Goal: Information Seeking & Learning: Learn about a topic

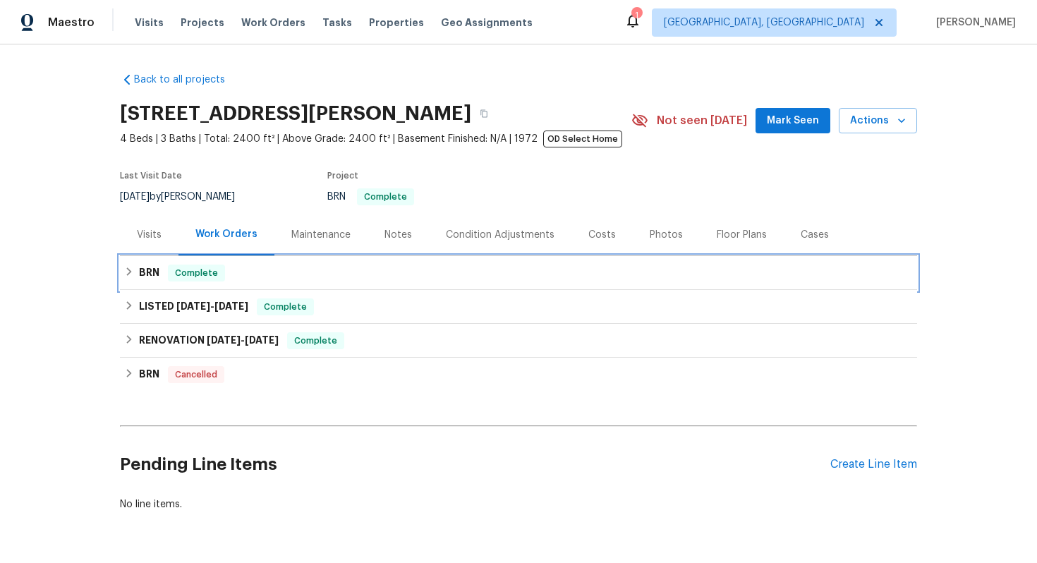
click at [382, 283] on div "BRN Complete" at bounding box center [518, 273] width 797 height 34
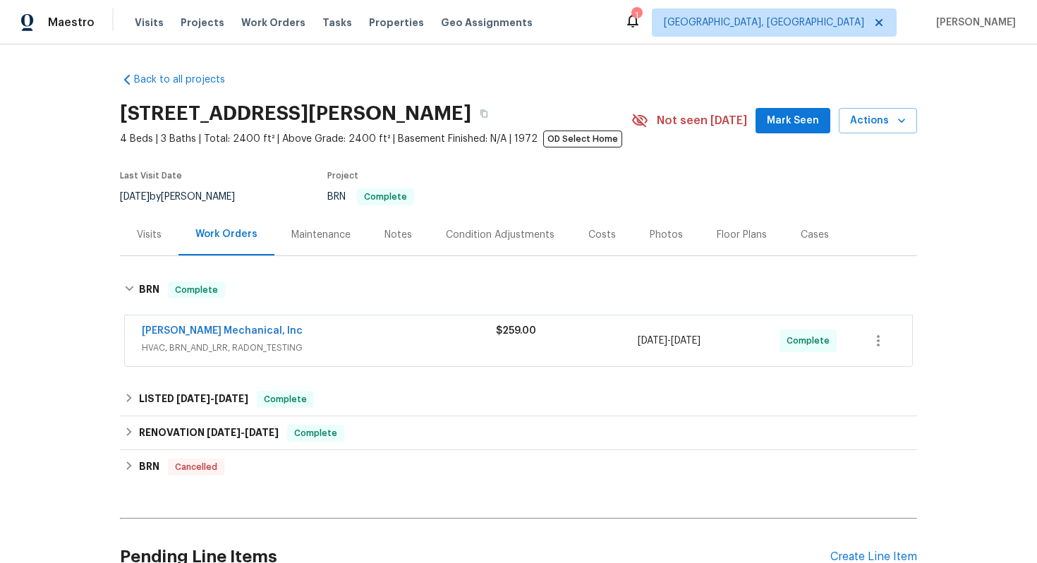
click at [370, 333] on div "[PERSON_NAME] Mechanical, Inc" at bounding box center [319, 332] width 354 height 17
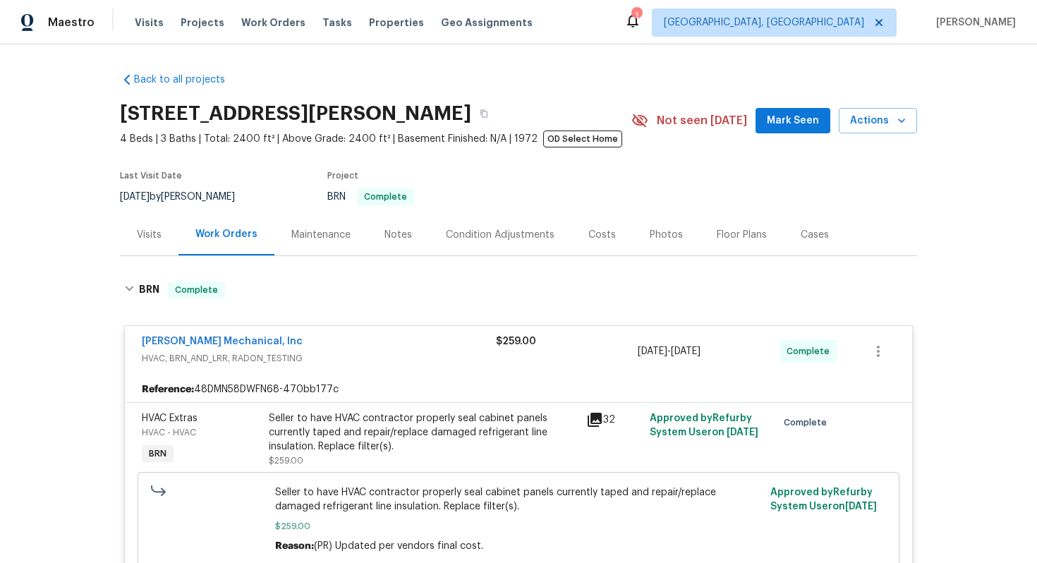
click at [351, 439] on div "Seller to have HVAC contractor properly seal cabinet panels currently taped and…" at bounding box center [423, 432] width 309 height 42
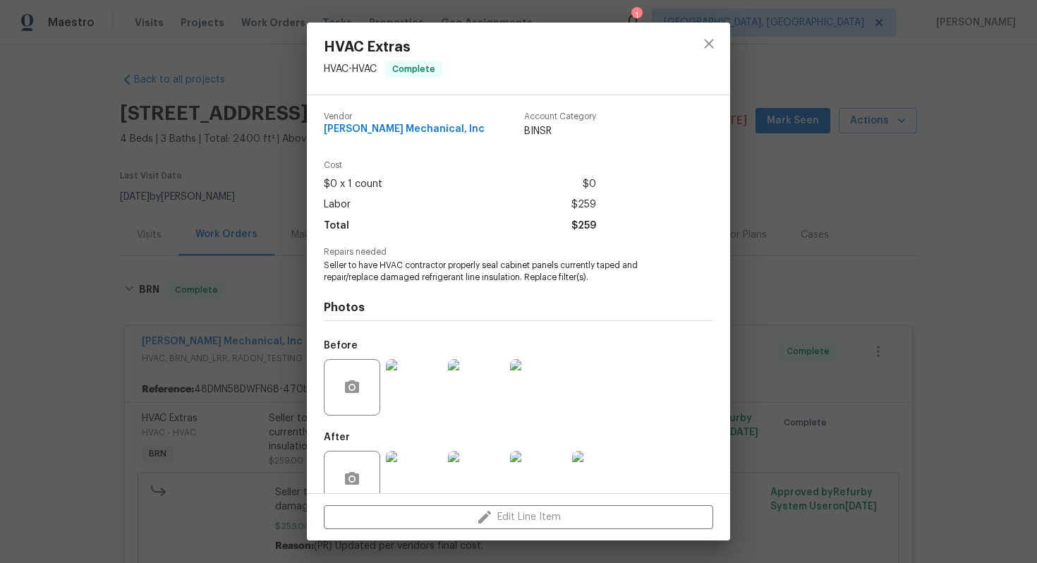
scroll to position [28, 0]
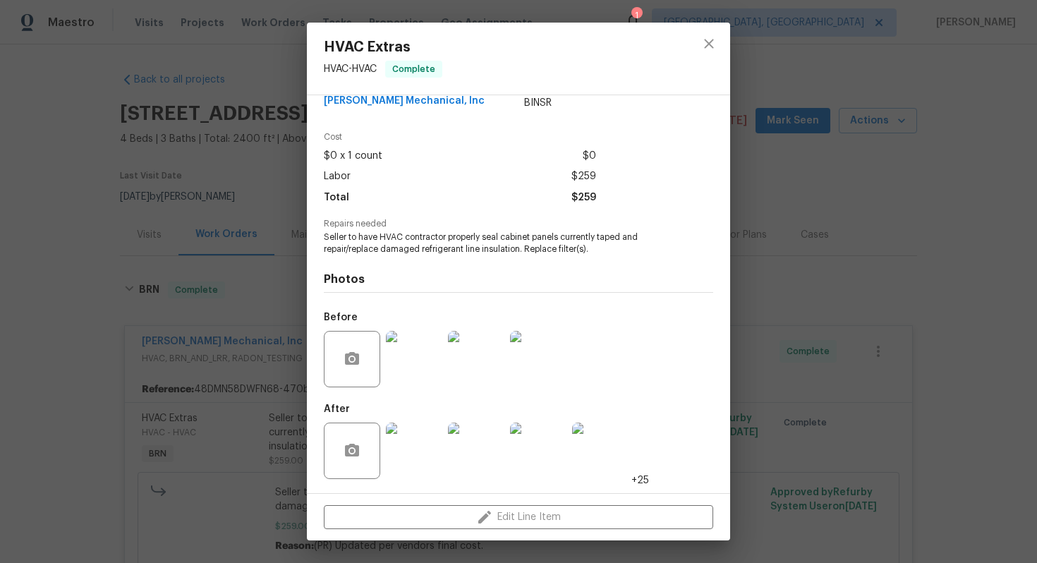
click at [409, 448] on img at bounding box center [414, 451] width 56 height 56
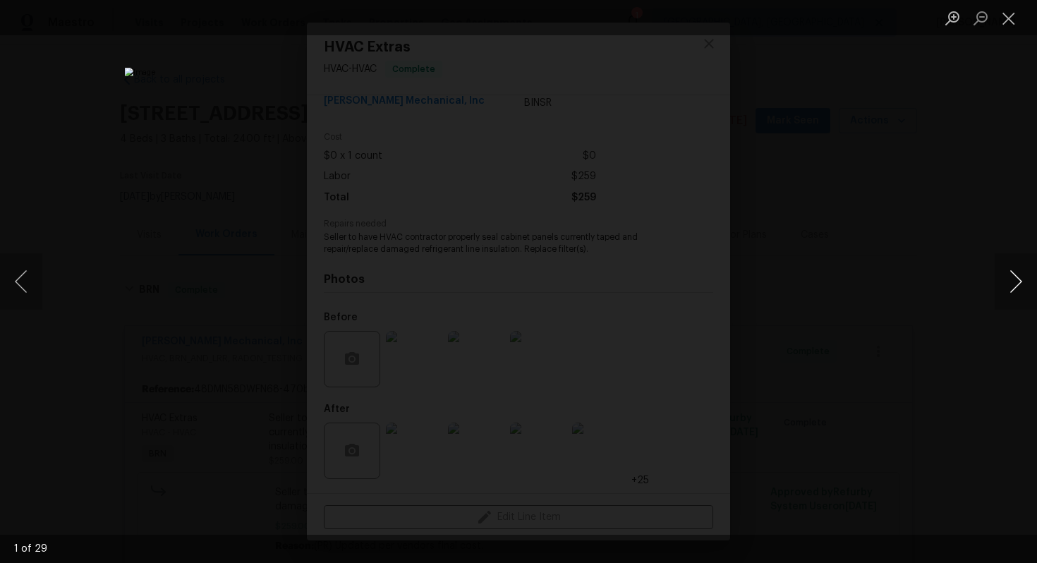
click at [1017, 289] on button "Next image" at bounding box center [1016, 281] width 42 height 56
click at [1011, 285] on button "Next image" at bounding box center [1016, 281] width 42 height 56
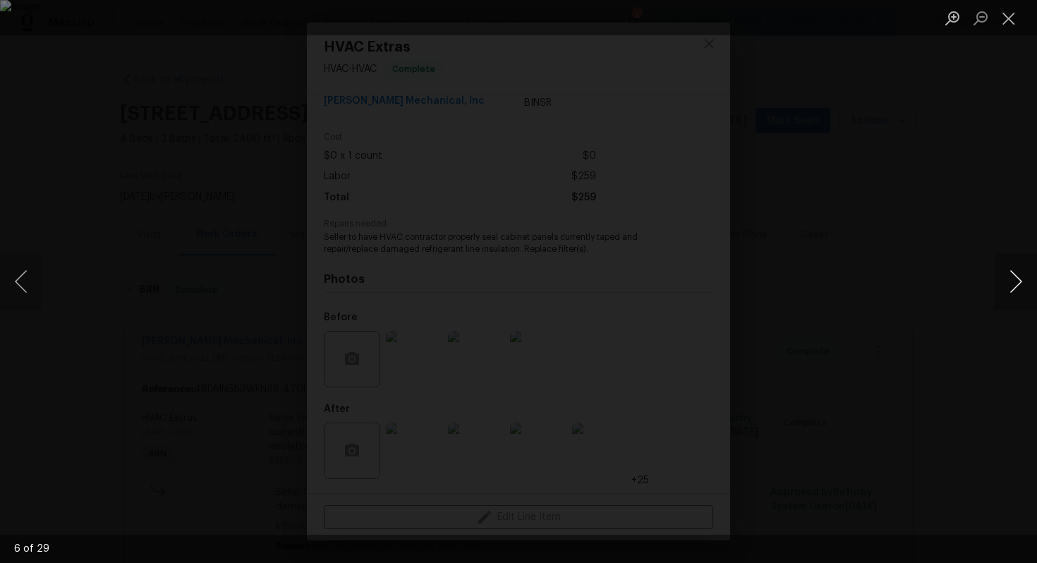
click at [1011, 285] on button "Next image" at bounding box center [1016, 281] width 42 height 56
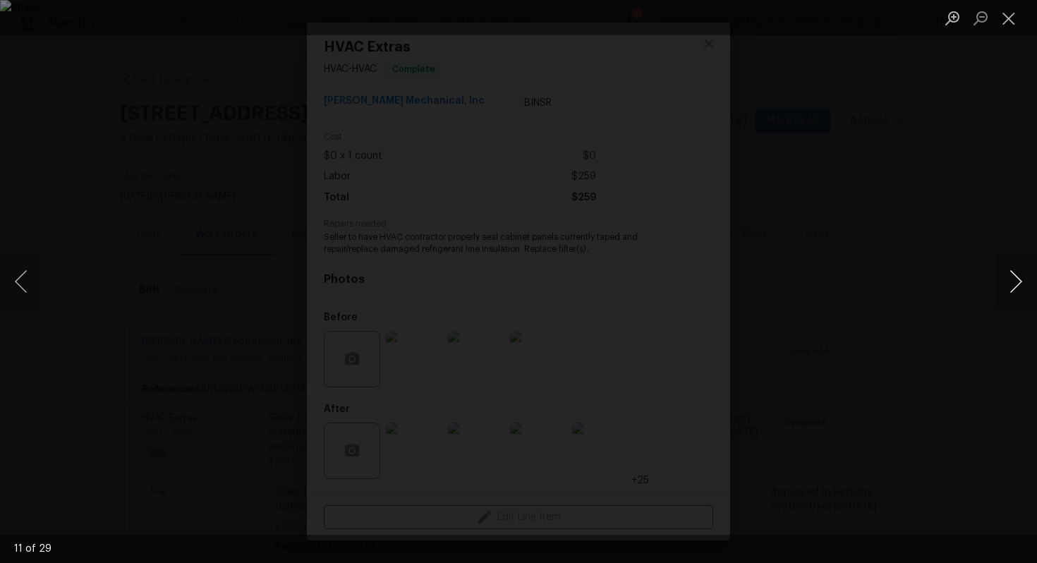
click at [1011, 286] on button "Next image" at bounding box center [1016, 281] width 42 height 56
click at [970, 267] on div "Lightbox" at bounding box center [518, 281] width 1037 height 563
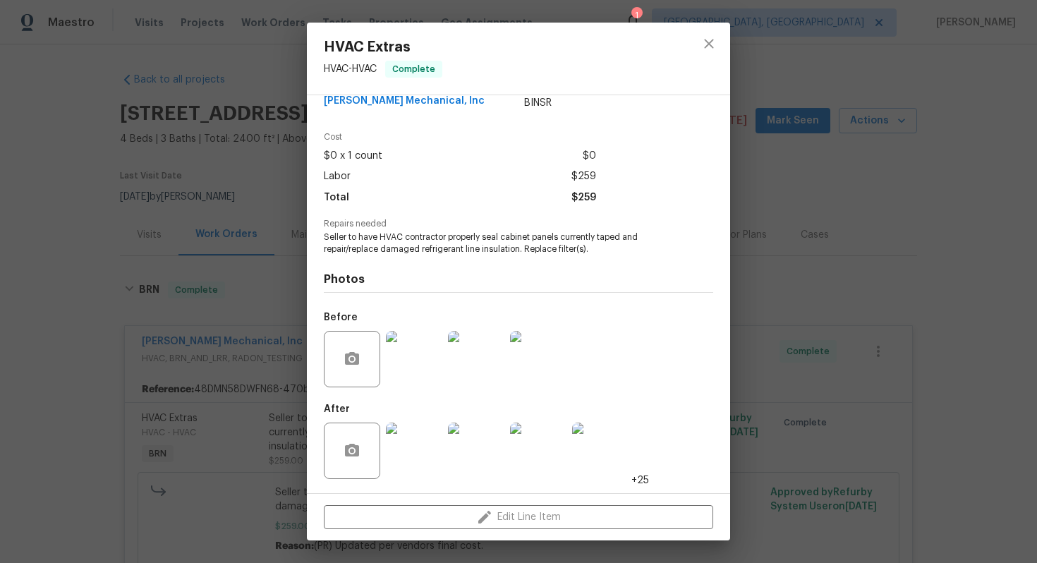
click at [440, 362] on img at bounding box center [414, 359] width 56 height 56
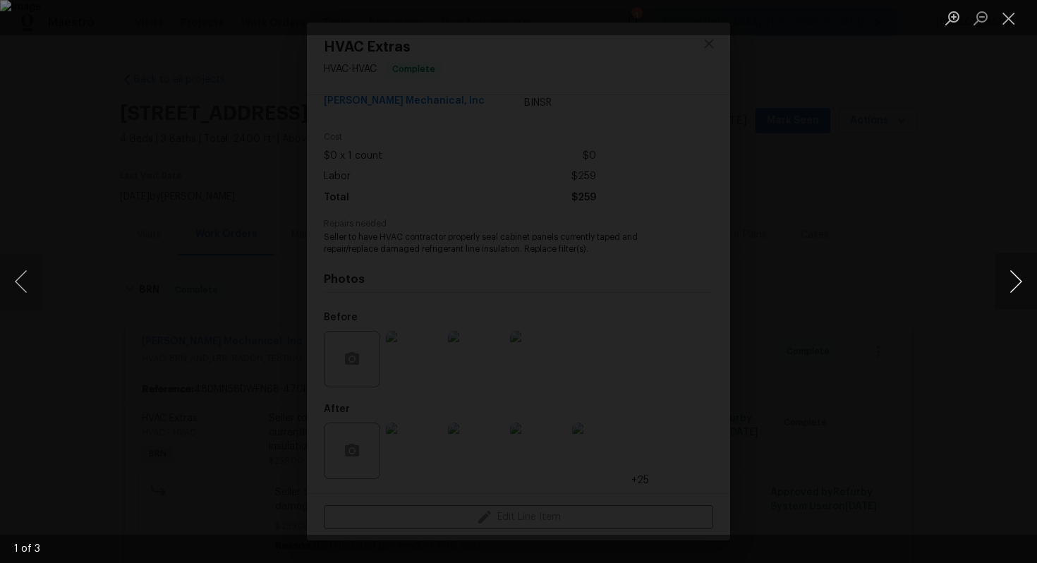
click at [1015, 288] on button "Next image" at bounding box center [1016, 281] width 42 height 56
click at [985, 219] on div "Lightbox" at bounding box center [518, 281] width 1037 height 563
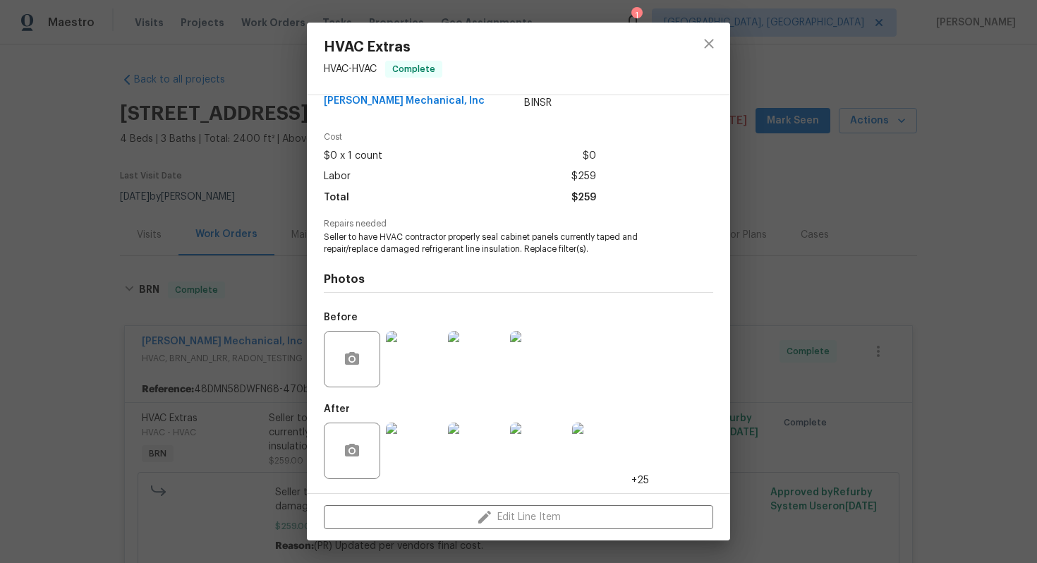
click at [814, 239] on div "HVAC Extras HVAC - HVAC Complete Vendor JH Martin Mechanical, Inc Account Categ…" at bounding box center [518, 281] width 1037 height 563
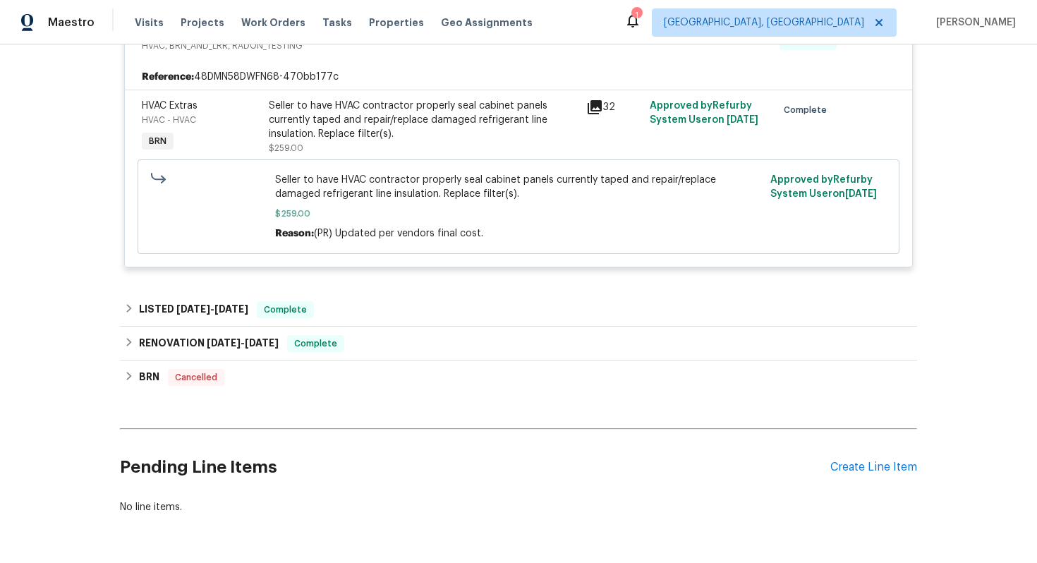
scroll to position [316, 0]
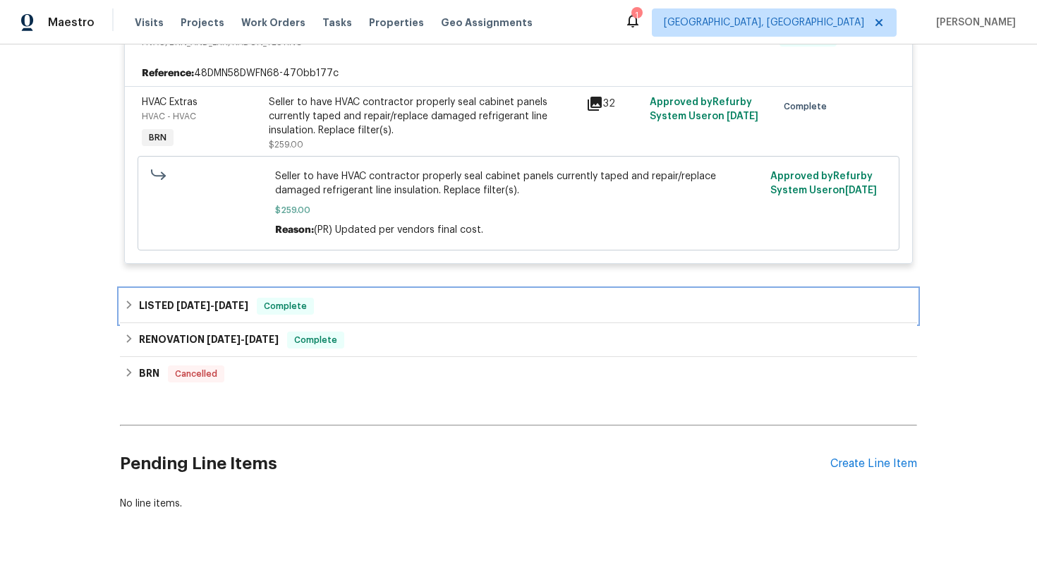
click at [497, 309] on div "LISTED 8/30/25 - 9/1/25 Complete" at bounding box center [518, 306] width 789 height 17
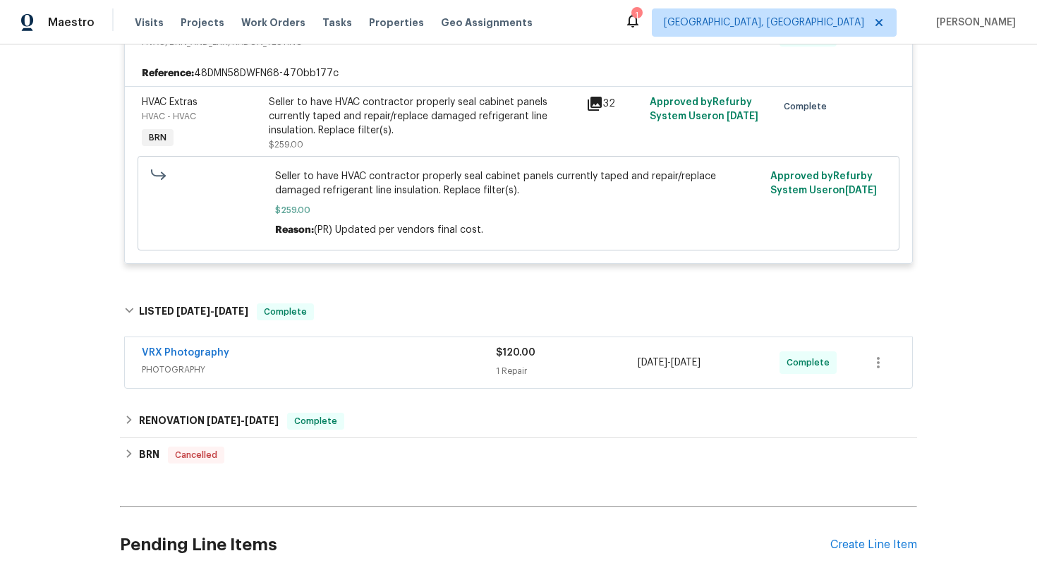
click at [411, 358] on div "VRX Photography" at bounding box center [319, 354] width 354 height 17
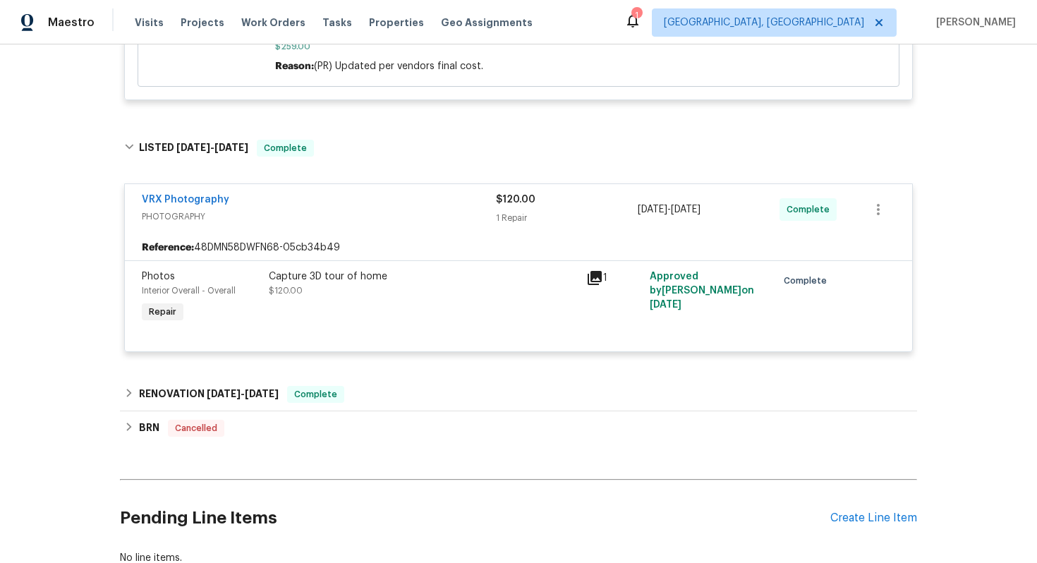
scroll to position [555, 0]
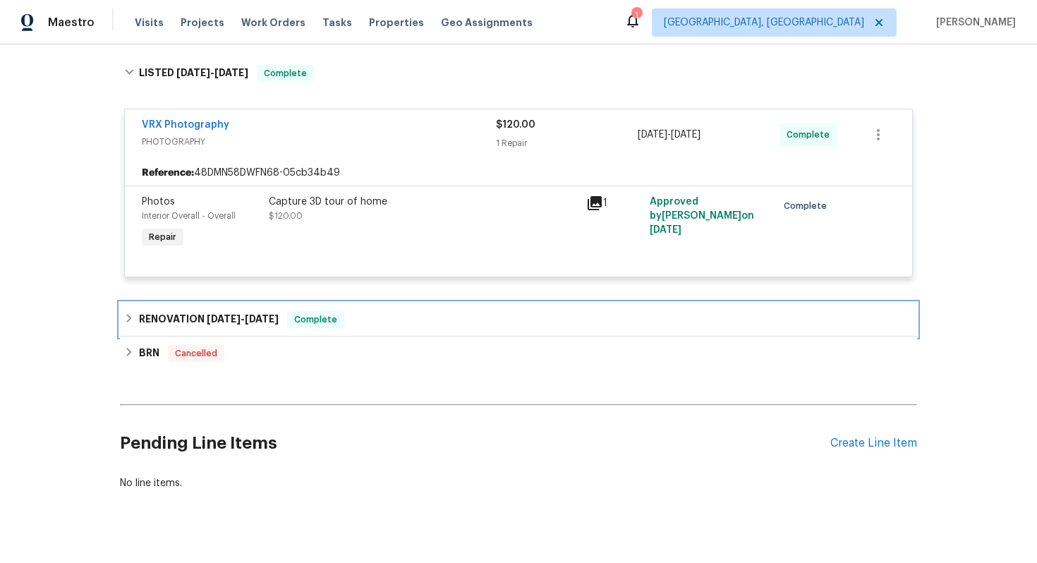
click at [419, 324] on div "RENOVATION 9/3/24 - 6/5/25 Complete" at bounding box center [518, 319] width 789 height 17
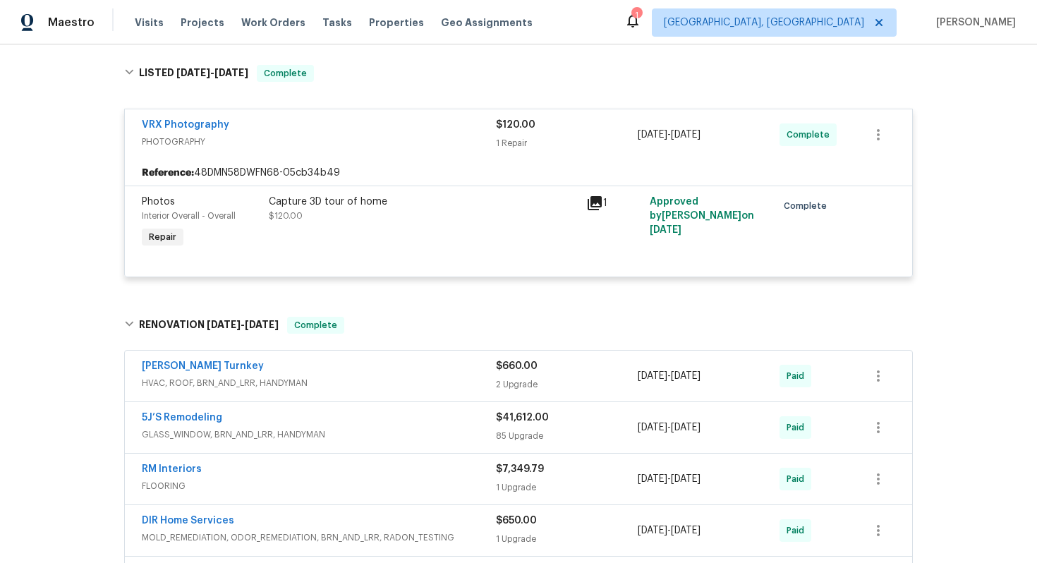
click at [346, 373] on div "Davis Turnkey" at bounding box center [319, 367] width 354 height 17
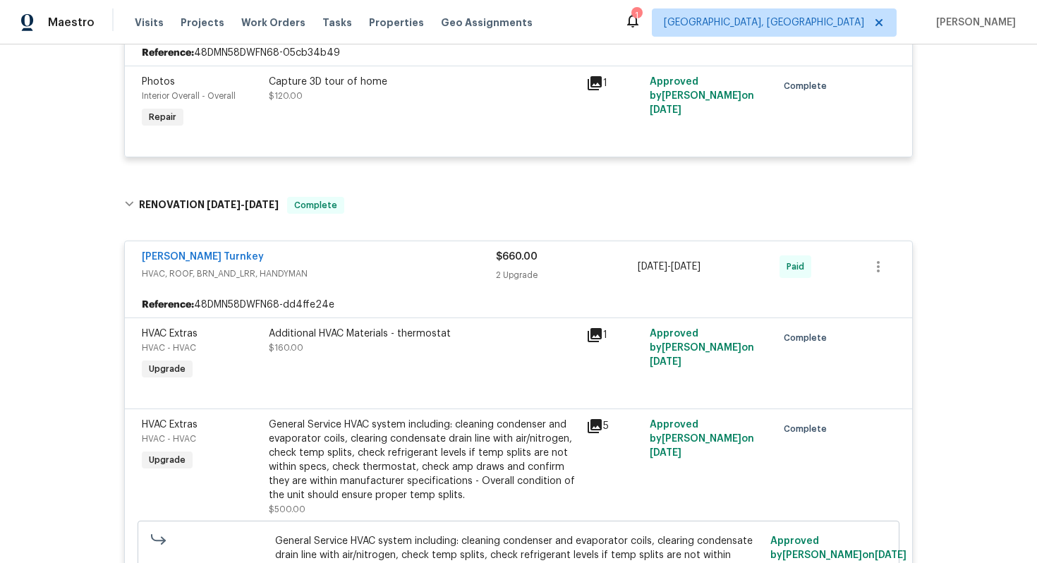
scroll to position [679, 0]
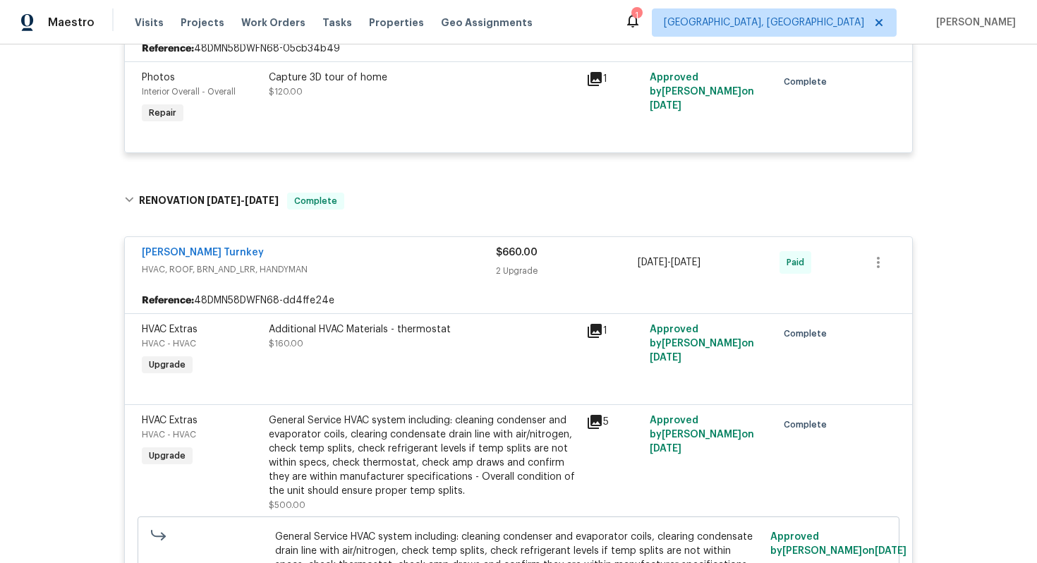
click at [364, 333] on div "Additional HVAC Materials - thermostat" at bounding box center [423, 329] width 309 height 14
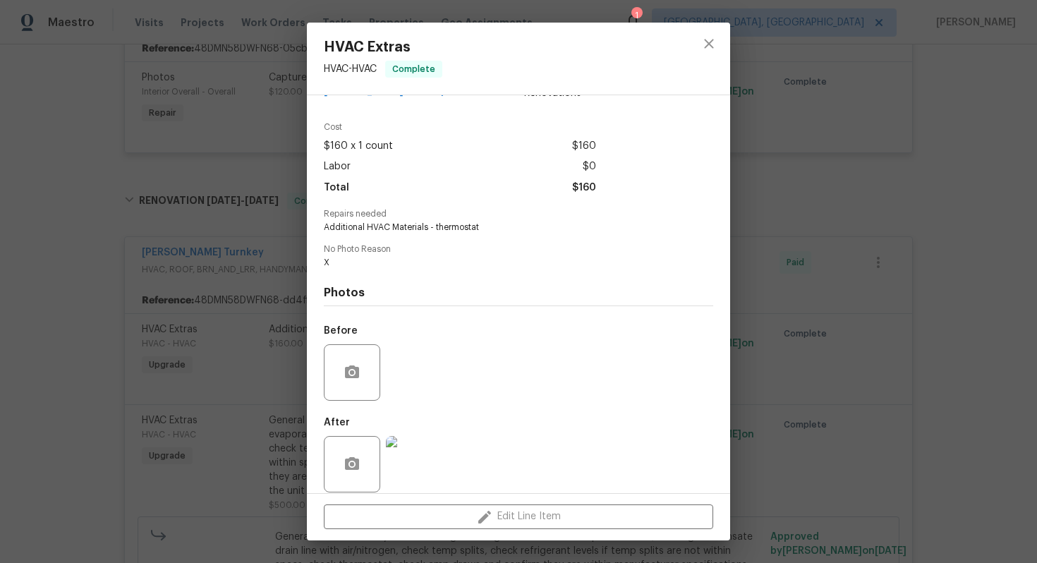
scroll to position [52, 0]
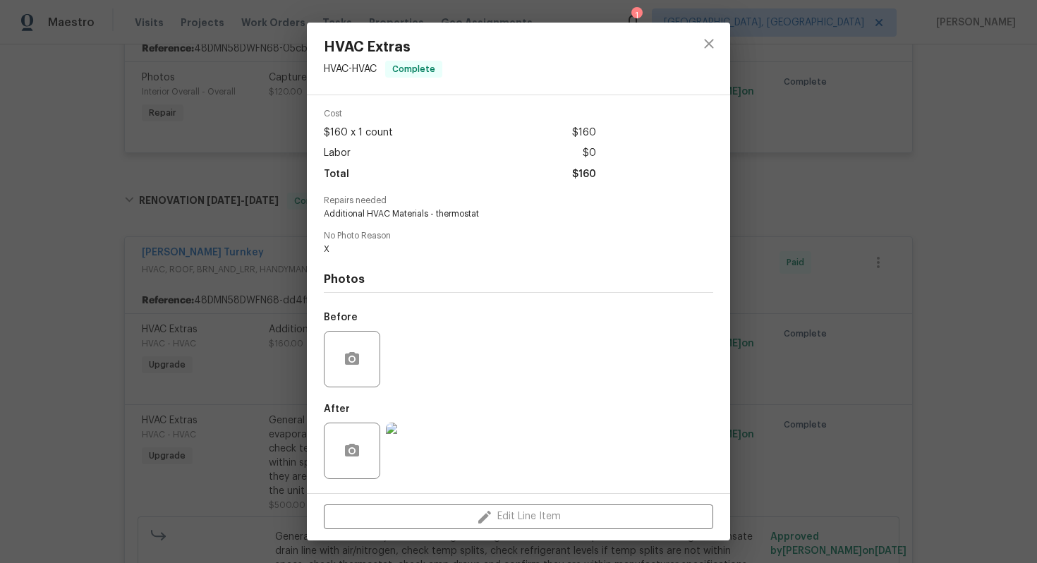
click at [770, 313] on div "HVAC Extras HVAC - HVAC Complete Vendor Davis Turnkey Account Category Renovati…" at bounding box center [518, 281] width 1037 height 563
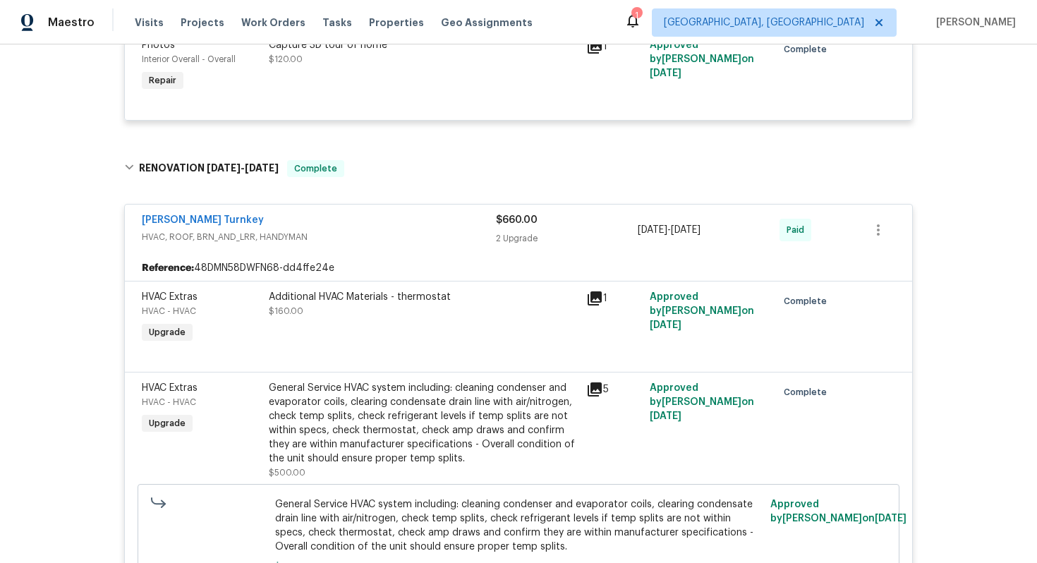
scroll to position [721, 0]
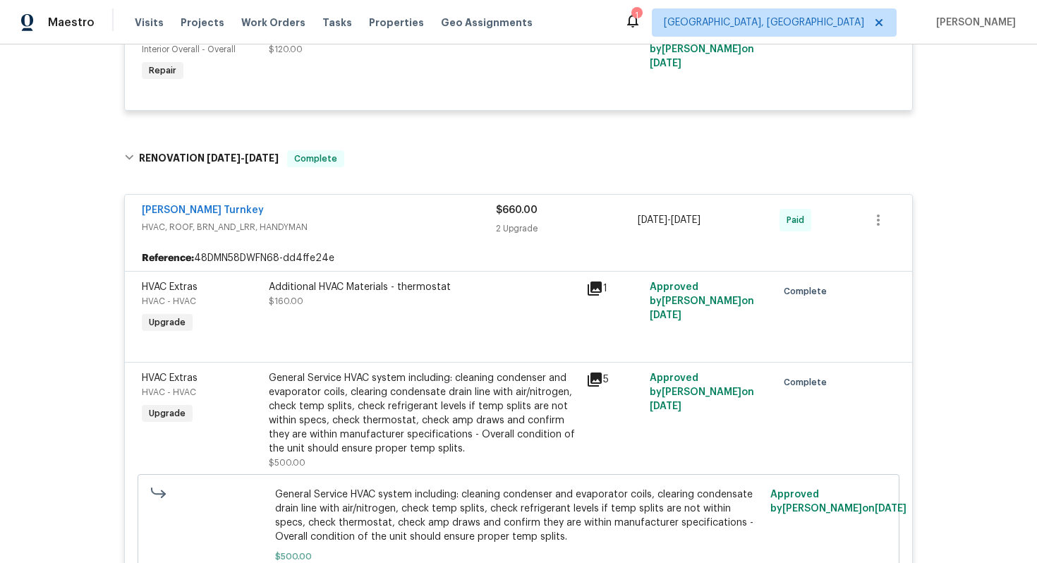
click at [478, 398] on div "General Service HVAC system including: cleaning condenser and evaporator coils,…" at bounding box center [423, 413] width 309 height 85
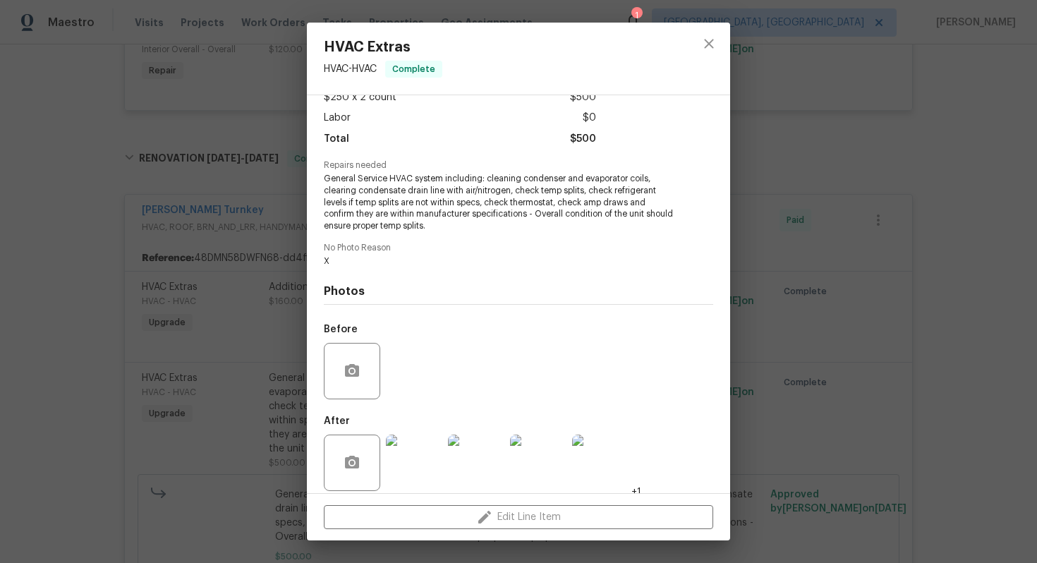
scroll to position [99, 0]
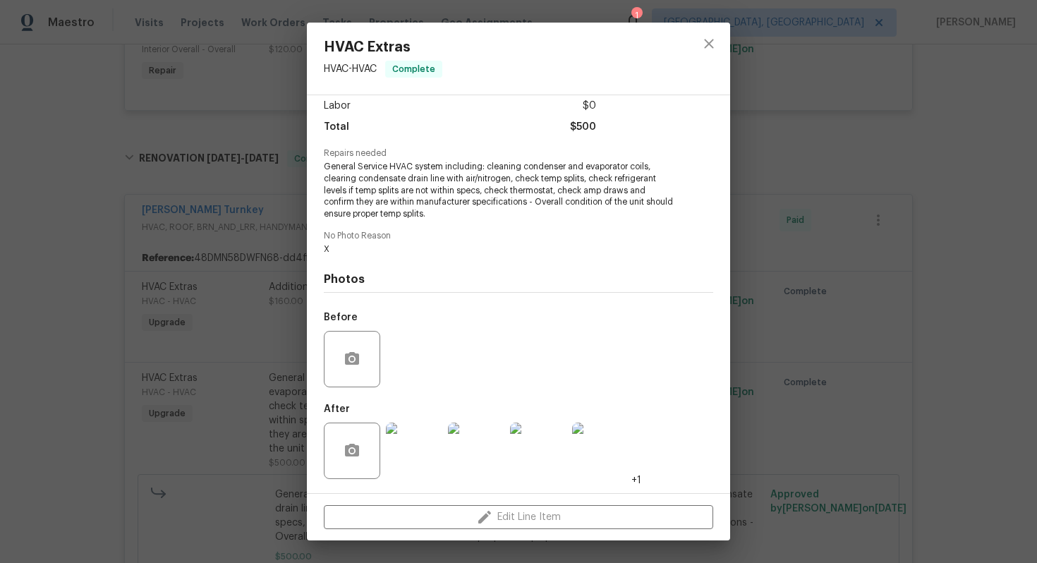
click at [888, 401] on div "HVAC Extras HVAC - HVAC Complete Vendor Davis Turnkey Account Category Renovati…" at bounding box center [518, 281] width 1037 height 563
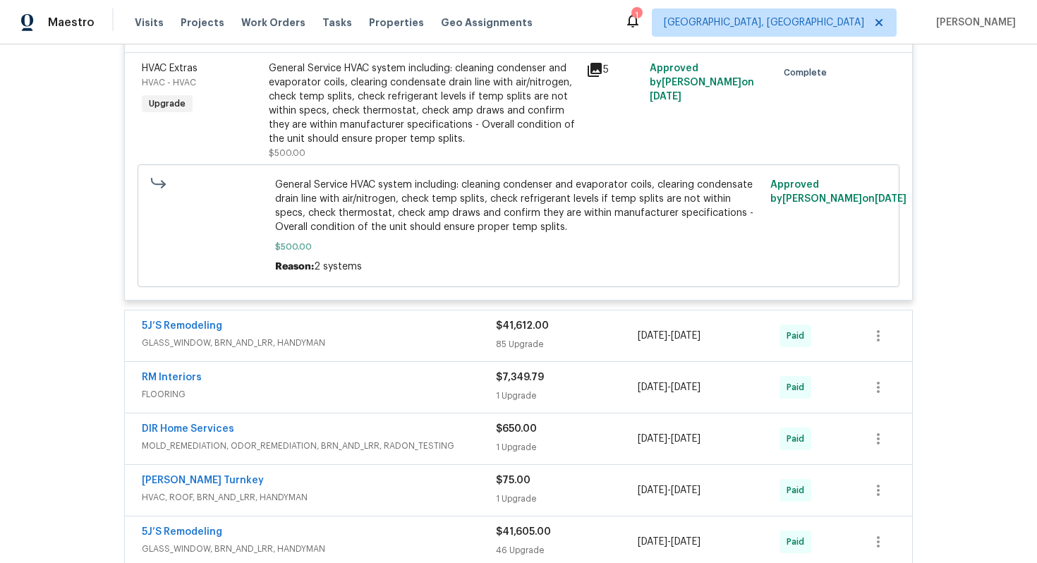
scroll to position [1030, 0]
click at [385, 479] on div "Davis Turnkey" at bounding box center [319, 482] width 354 height 17
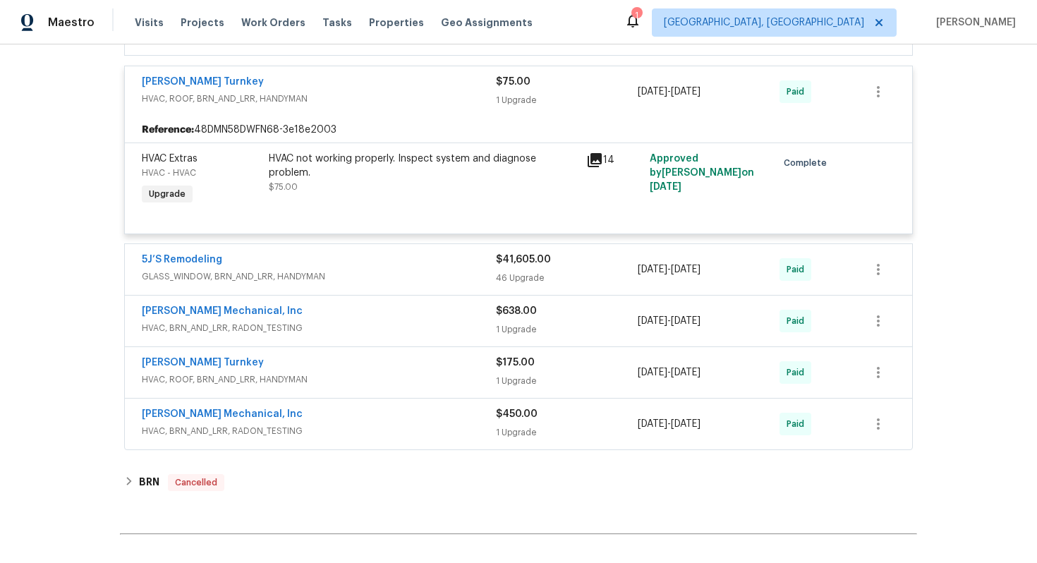
scroll to position [1501, 0]
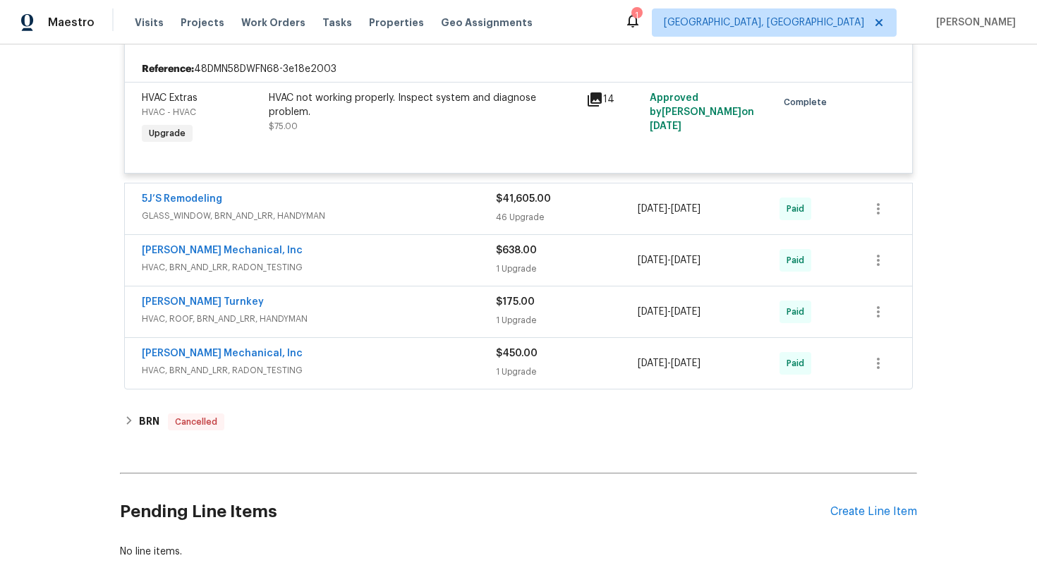
click at [328, 363] on div "JH Martin Mechanical, Inc" at bounding box center [319, 354] width 354 height 17
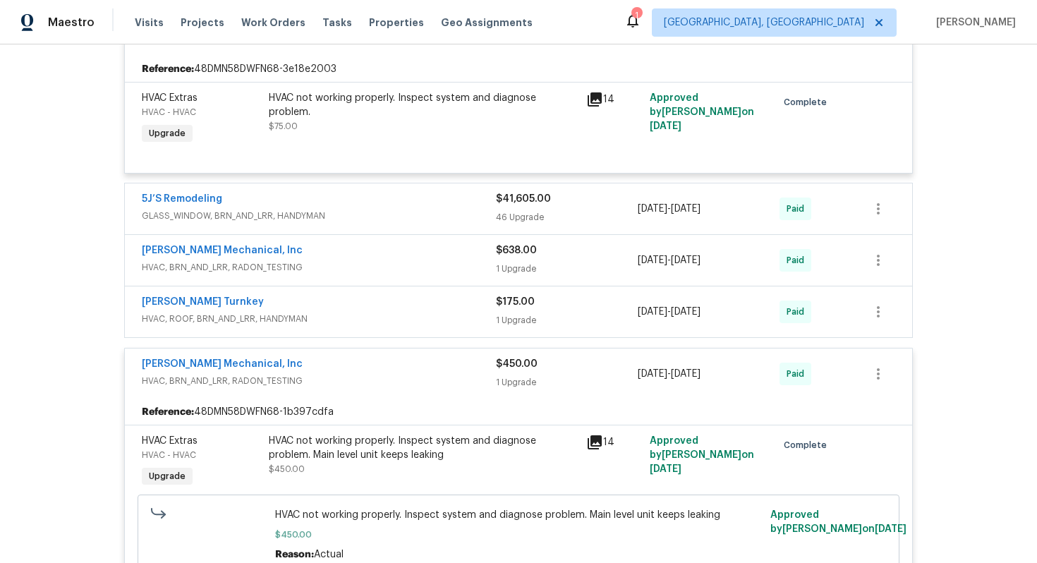
click at [337, 320] on span "HVAC, ROOF, BRN_AND_LRR, HANDYMAN" at bounding box center [319, 319] width 354 height 14
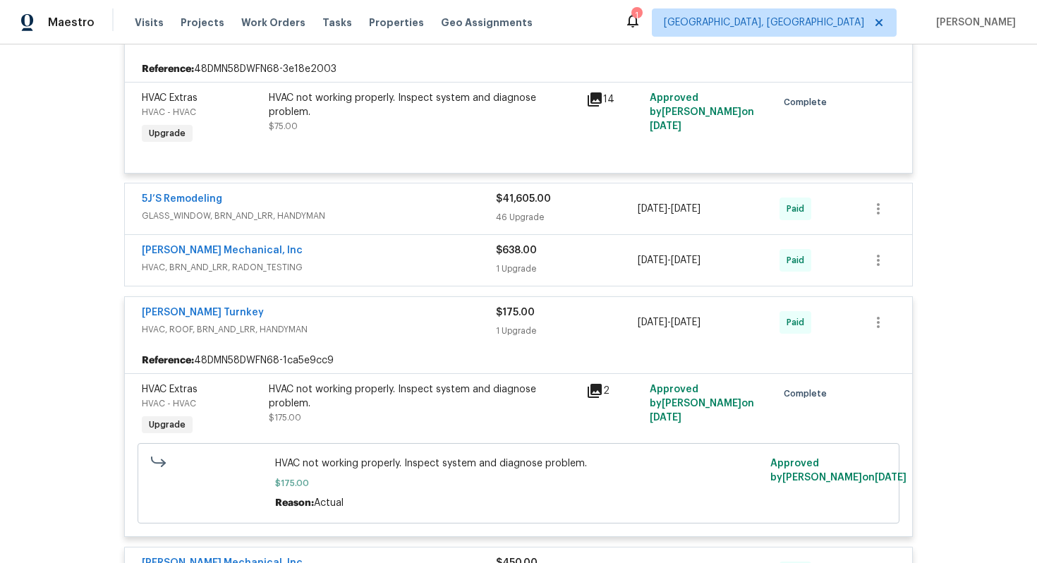
click at [336, 284] on div "JH Martin Mechanical, Inc HVAC, BRN_AND_LRR, RADON_TESTING $638.00 1 Upgrade 5/…" at bounding box center [518, 260] width 787 height 51
click at [343, 266] on span "HVAC, BRN_AND_LRR, RADON_TESTING" at bounding box center [319, 267] width 354 height 14
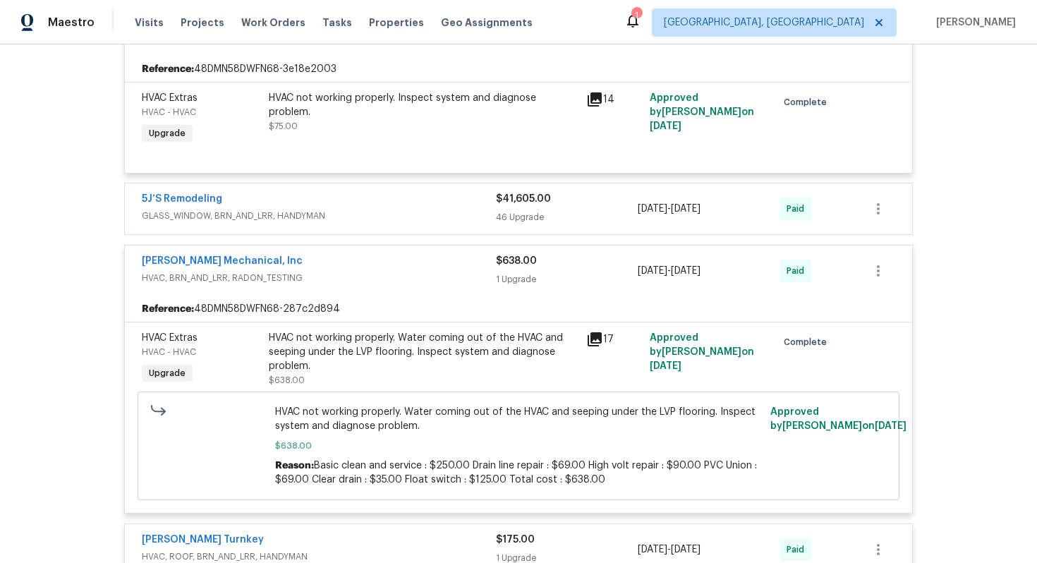
click at [350, 206] on div "5J’S Remodeling" at bounding box center [319, 200] width 354 height 17
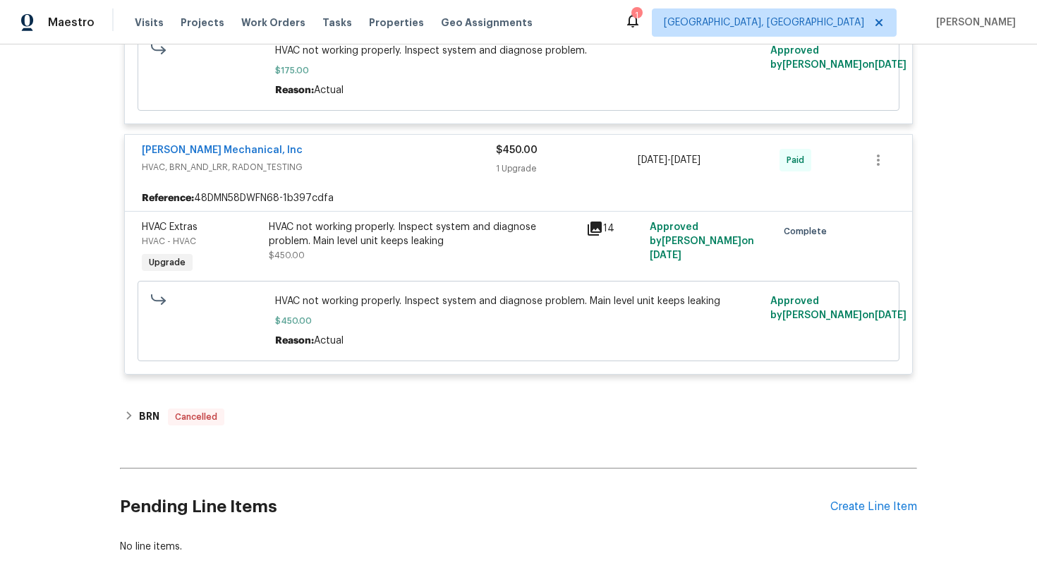
scroll to position [8014, 0]
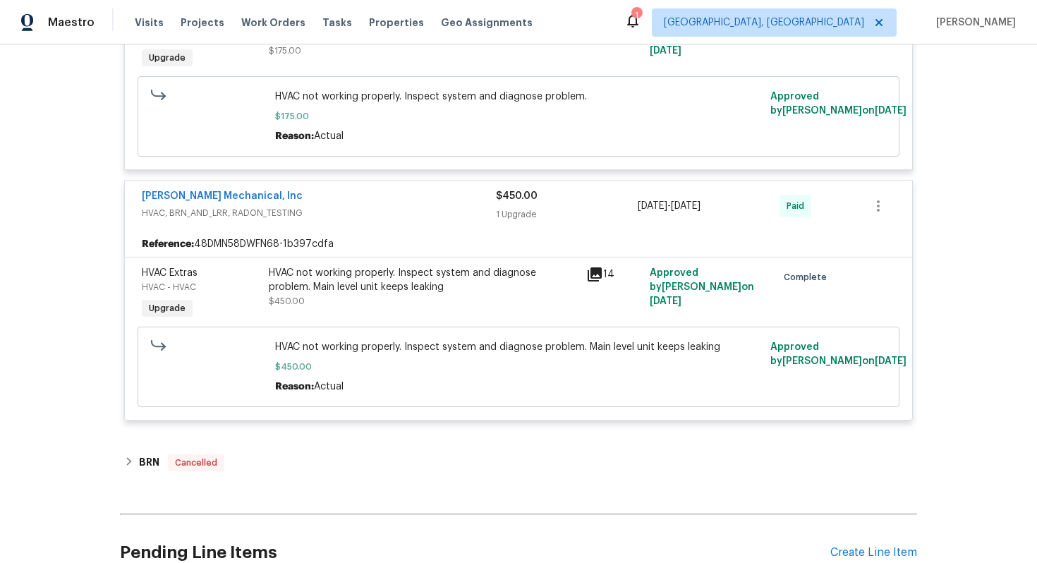
click at [366, 294] on div "HVAC not working properly. Inspect system and diagnose problem. Main level unit…" at bounding box center [423, 280] width 309 height 28
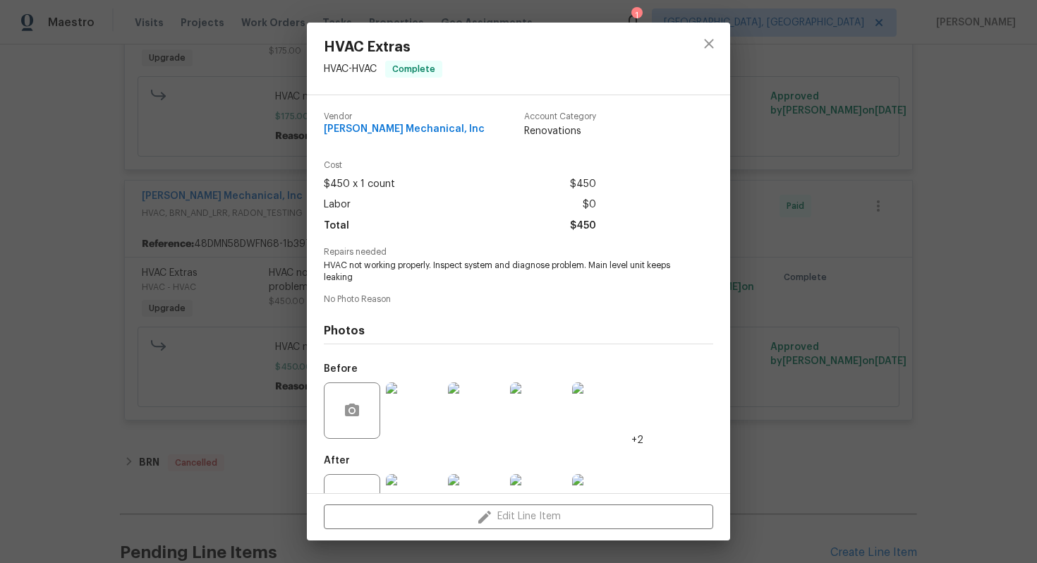
scroll to position [52, 0]
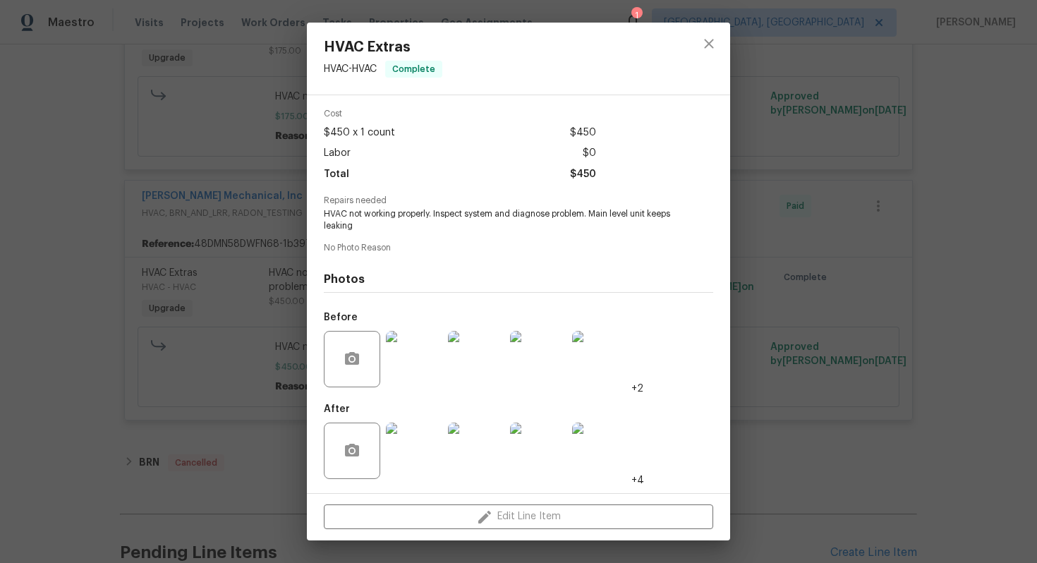
click at [411, 462] on img at bounding box center [414, 451] width 56 height 56
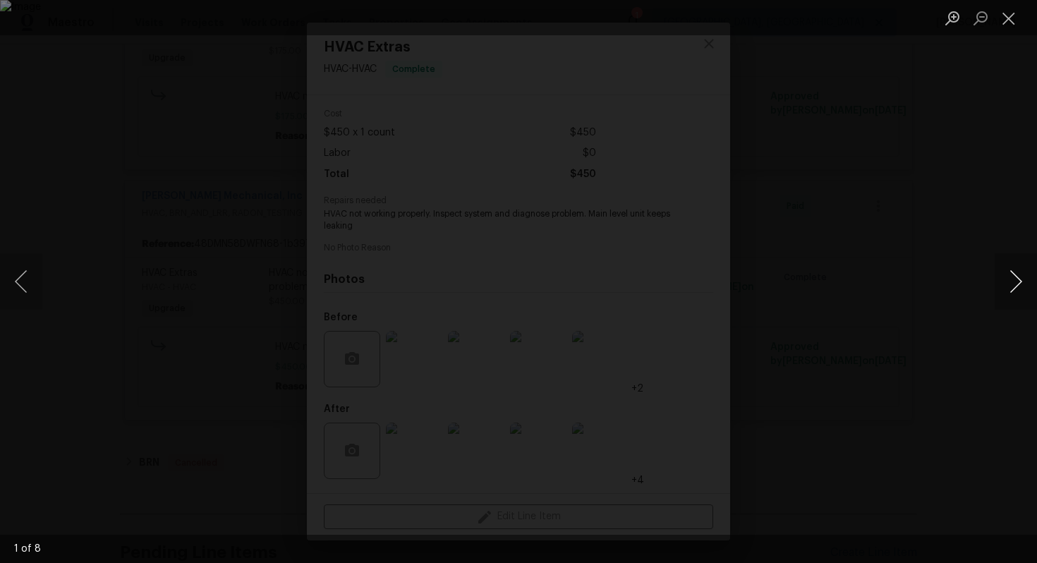
click at [1036, 258] on button "Next image" at bounding box center [1016, 281] width 42 height 56
click at [1013, 282] on button "Next image" at bounding box center [1016, 281] width 42 height 56
click at [24, 275] on button "Previous image" at bounding box center [21, 281] width 42 height 56
click at [1015, 284] on button "Next image" at bounding box center [1016, 281] width 42 height 56
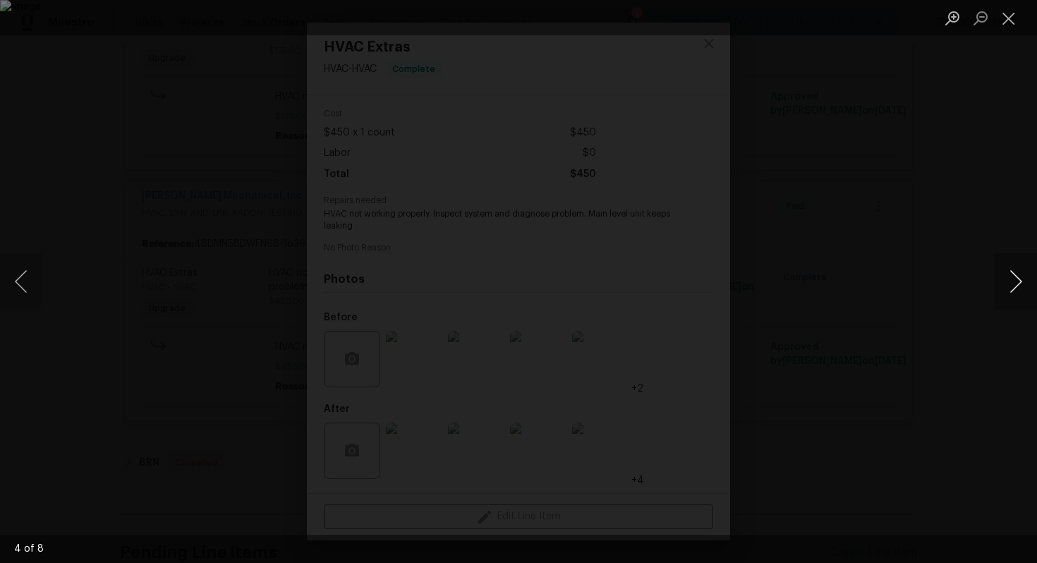
click at [1015, 284] on button "Next image" at bounding box center [1016, 281] width 42 height 56
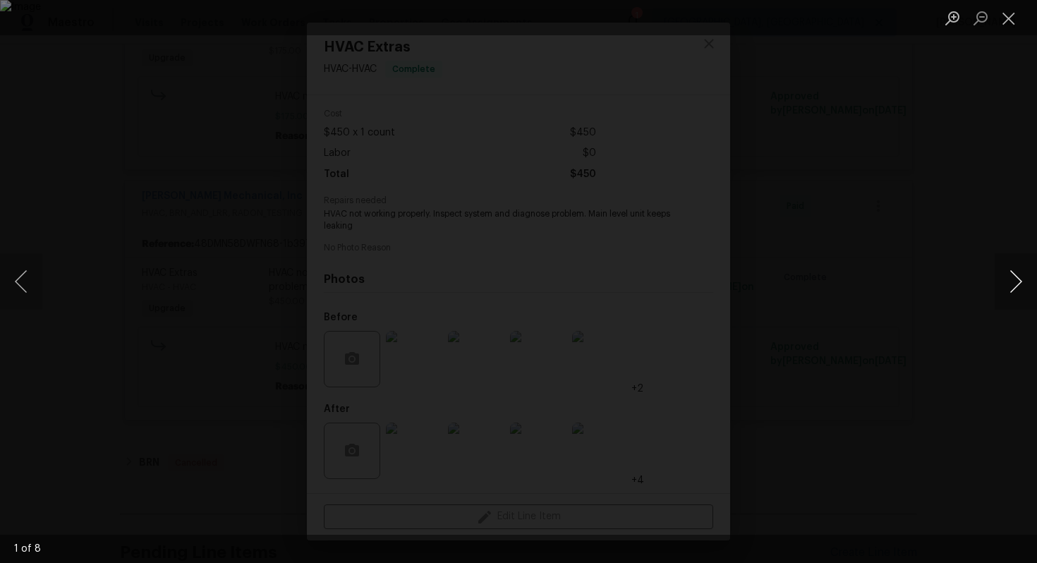
click at [1015, 284] on button "Next image" at bounding box center [1016, 281] width 42 height 56
click at [1006, 21] on button "Close lightbox" at bounding box center [1009, 18] width 28 height 25
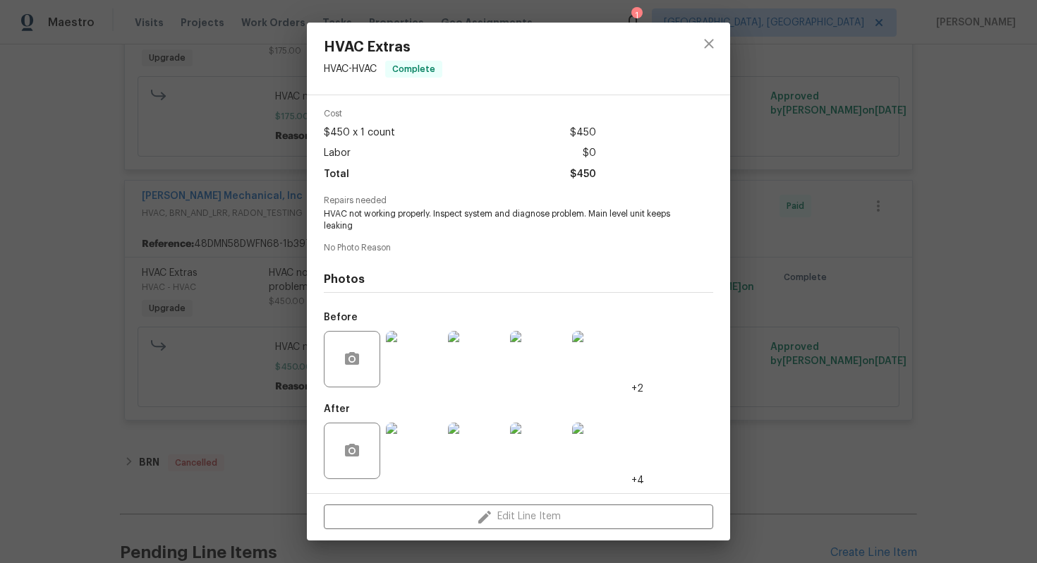
click at [778, 217] on div "HVAC Extras HVAC - HVAC Complete Vendor JH Martin Mechanical, Inc Account Categ…" at bounding box center [518, 281] width 1037 height 563
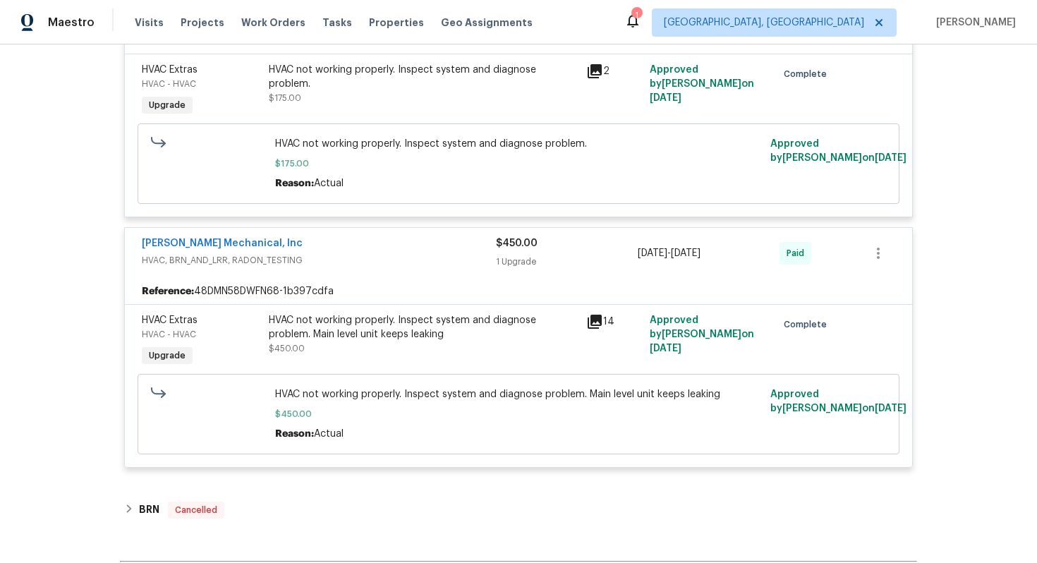
scroll to position [7958, 0]
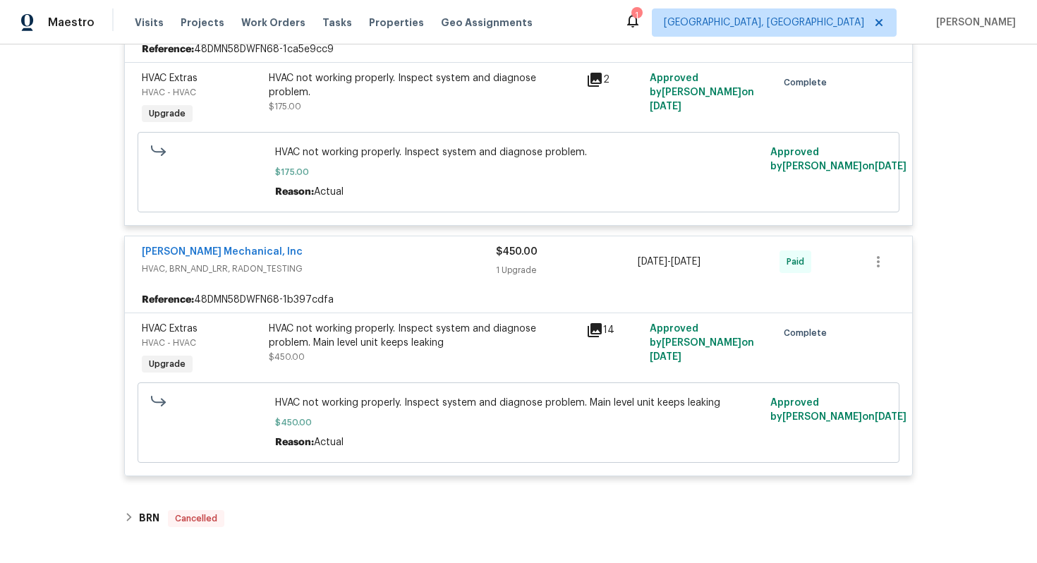
click at [406, 99] on div "HVAC not working properly. Inspect system and diagnose problem." at bounding box center [423, 85] width 309 height 28
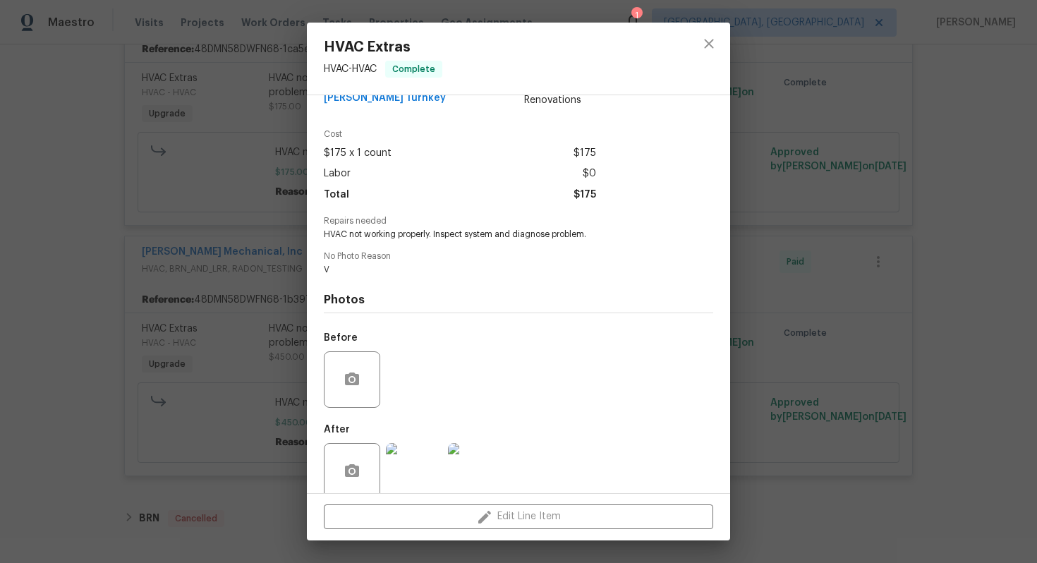
scroll to position [52, 0]
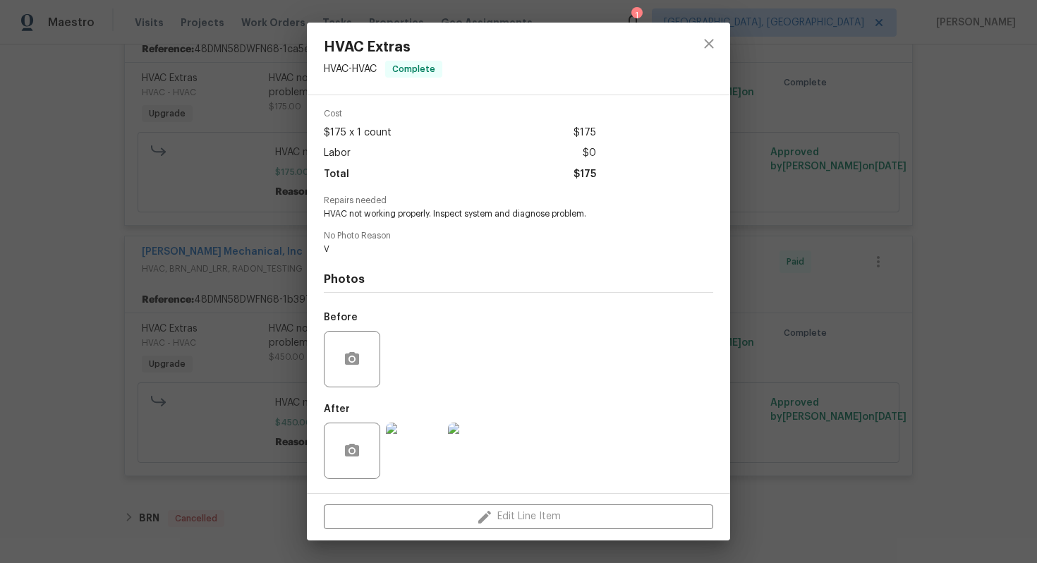
click at [404, 465] on img at bounding box center [414, 451] width 56 height 56
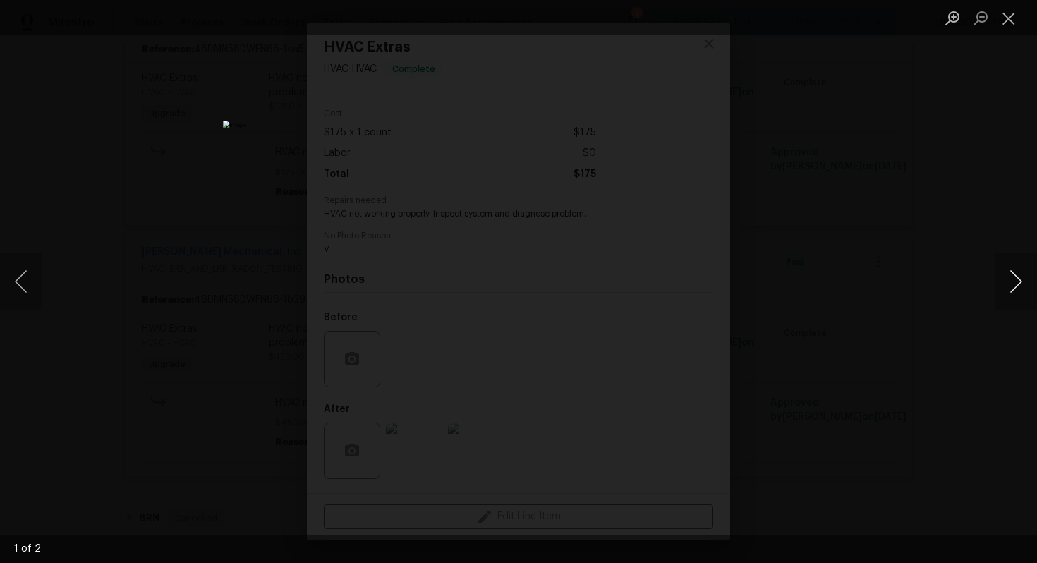
click at [1014, 279] on button "Next image" at bounding box center [1016, 281] width 42 height 56
click at [996, 287] on button "Next image" at bounding box center [1016, 281] width 42 height 56
click at [924, 198] on div "Lightbox" at bounding box center [518, 281] width 1037 height 563
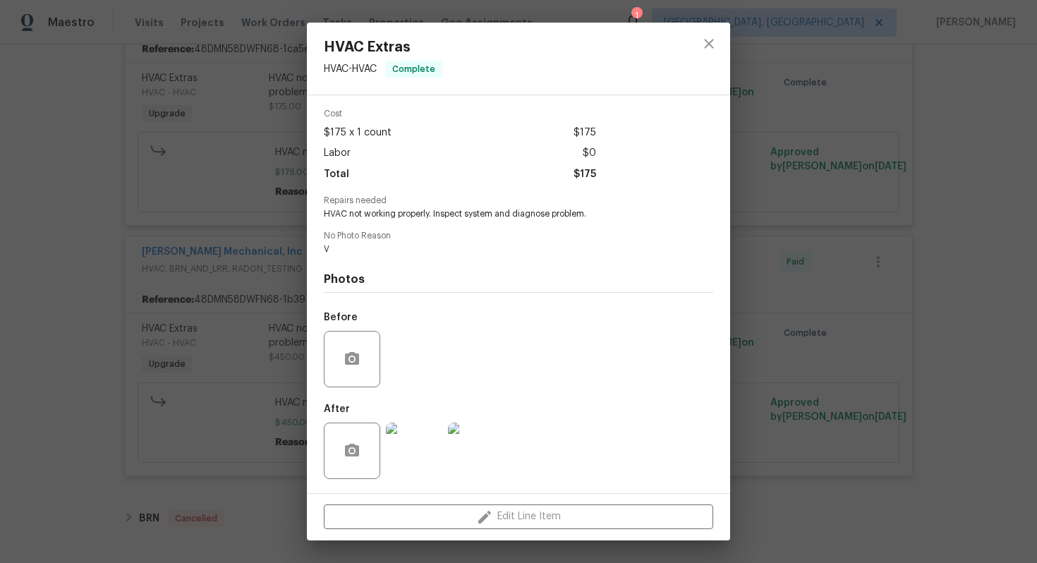
click at [881, 222] on div "HVAC Extras HVAC - HVAC Complete Vendor Davis Turnkey Account Category Renovati…" at bounding box center [518, 281] width 1037 height 563
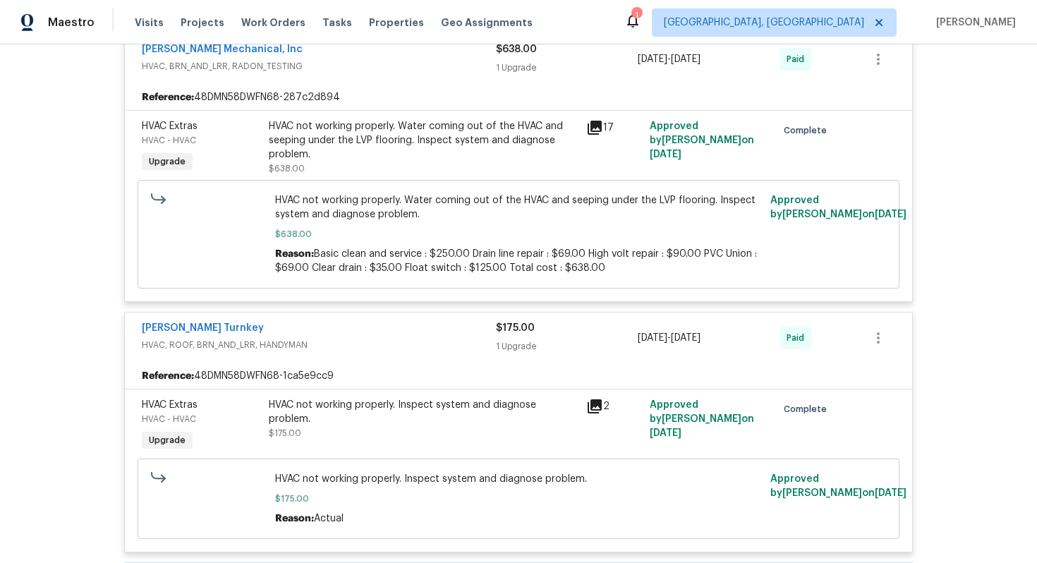
scroll to position [7601, 0]
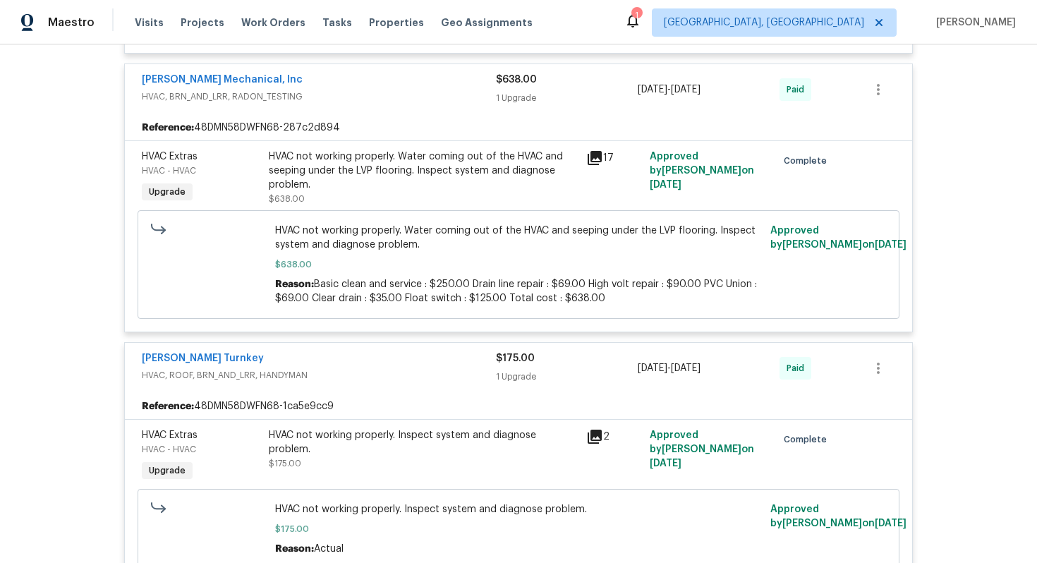
click at [425, 107] on div "JH Martin Mechanical, Inc HVAC, BRN_AND_LRR, RADON_TESTING" at bounding box center [319, 90] width 354 height 34
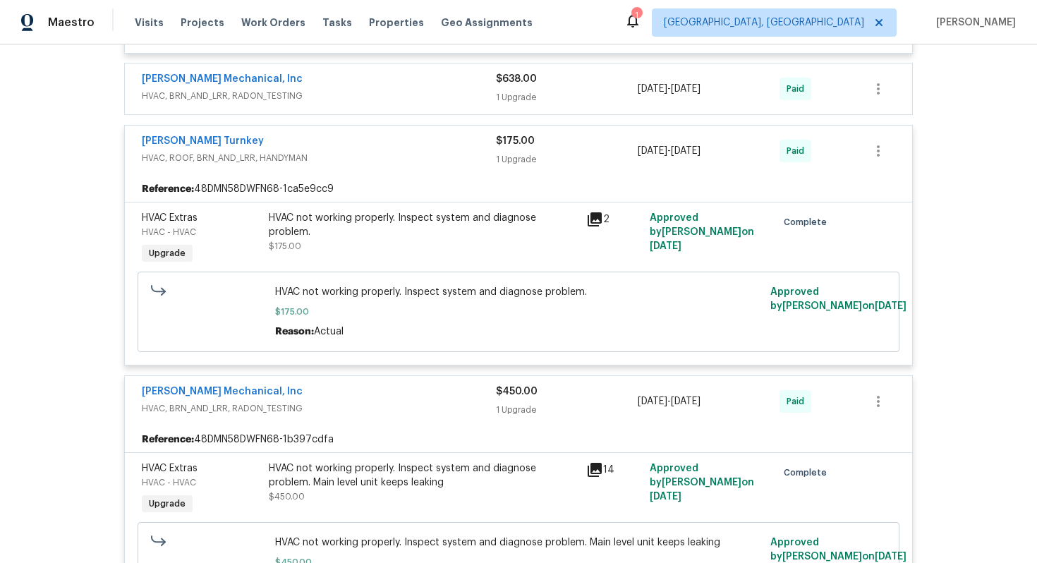
click at [423, 103] on span "HVAC, BRN_AND_LRR, RADON_TESTING" at bounding box center [319, 96] width 354 height 14
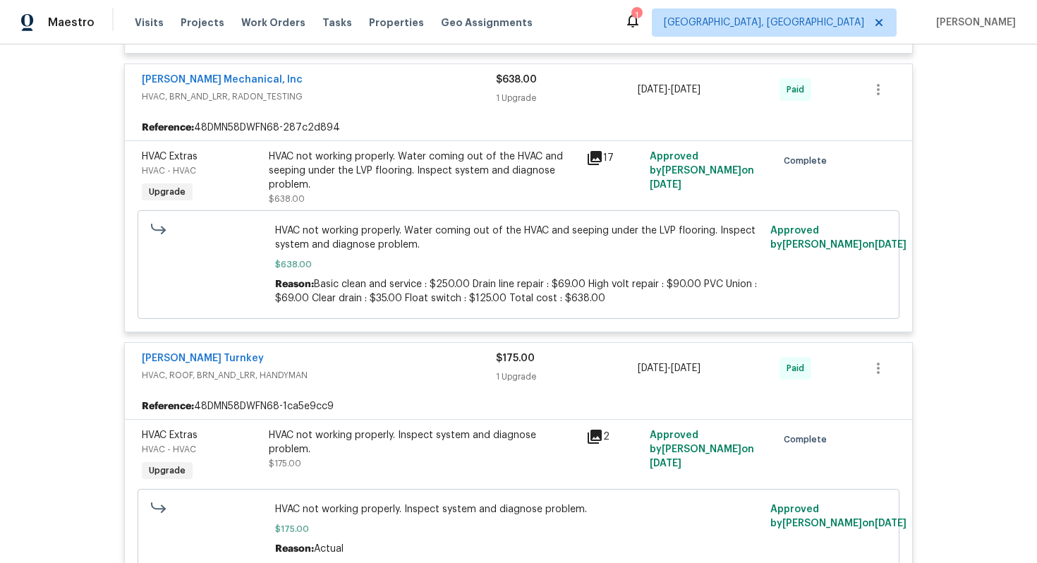
click at [386, 192] on div "HVAC not working properly. Water coming out of the HVAC and seeping under the L…" at bounding box center [423, 171] width 309 height 42
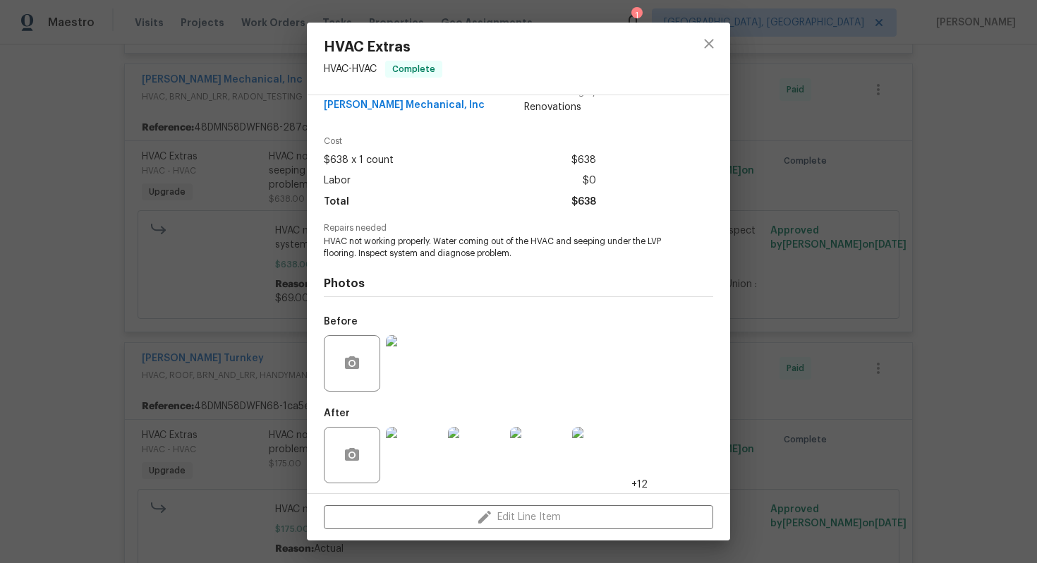
scroll to position [28, 0]
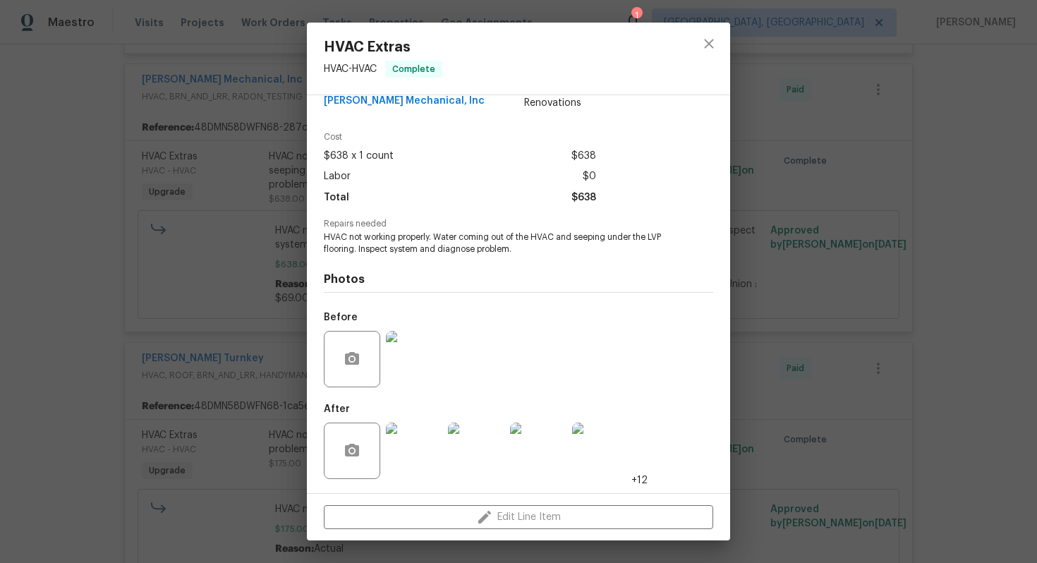
click at [423, 443] on img at bounding box center [414, 451] width 56 height 56
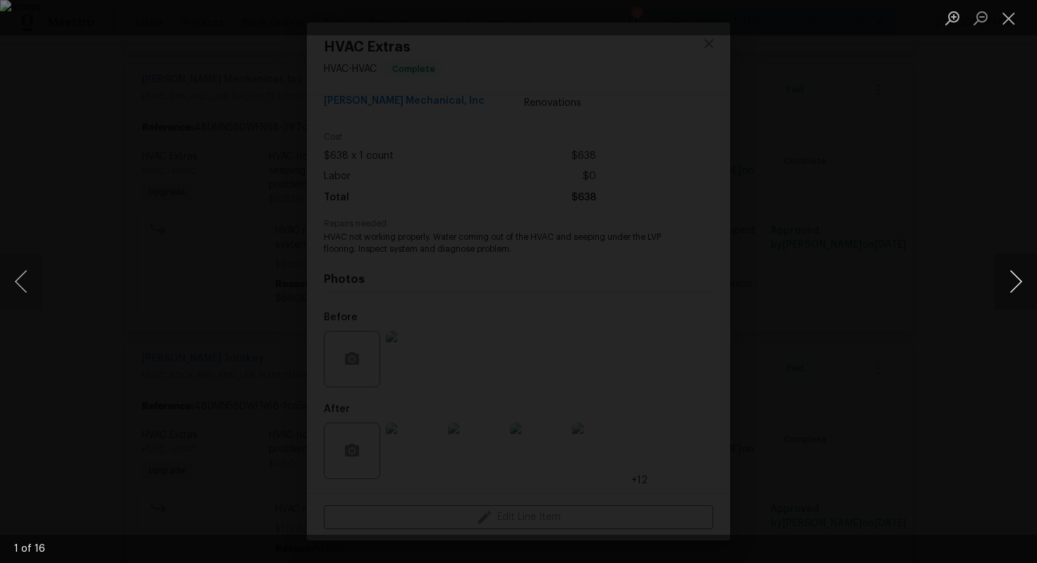
click at [1015, 289] on button "Next image" at bounding box center [1016, 281] width 42 height 56
click at [1015, 290] on button "Next image" at bounding box center [1016, 281] width 42 height 56
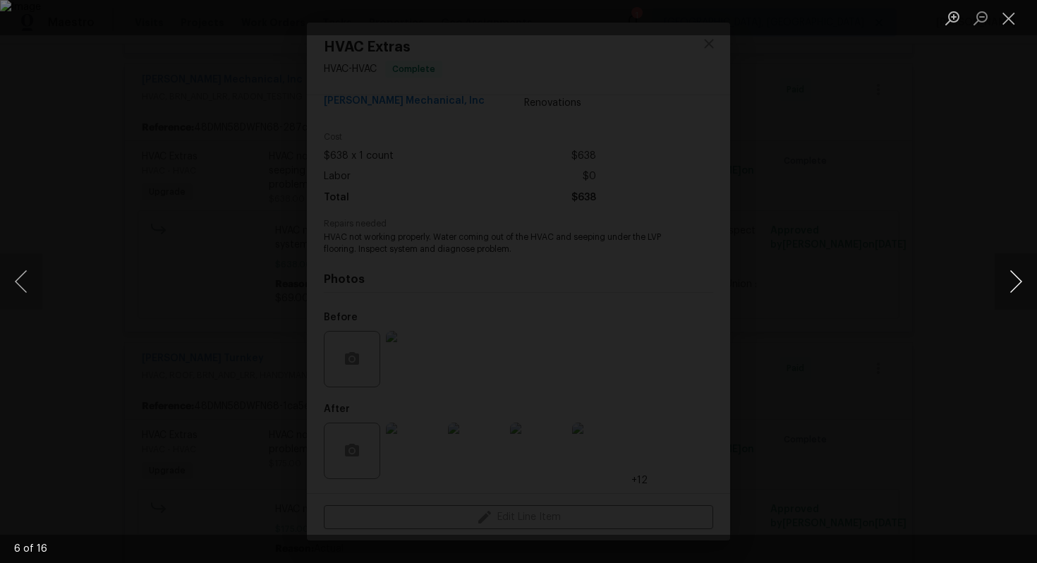
click at [1015, 291] on button "Next image" at bounding box center [1016, 281] width 42 height 56
click at [1008, 27] on button "Close lightbox" at bounding box center [1009, 18] width 28 height 25
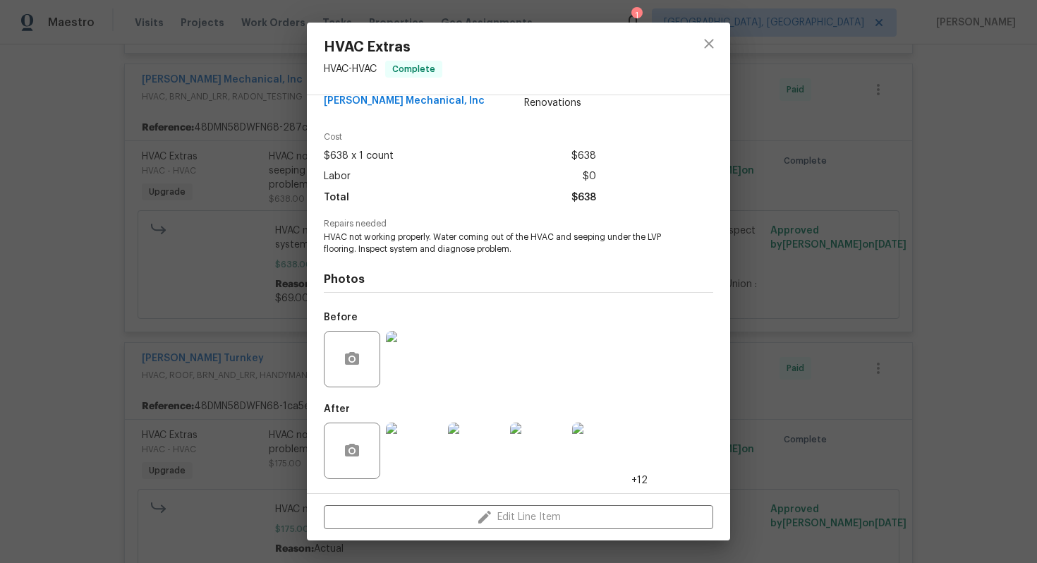
click at [821, 192] on div "HVAC Extras HVAC - HVAC Complete Vendor JH Martin Mechanical, Inc Account Categ…" at bounding box center [518, 281] width 1037 height 563
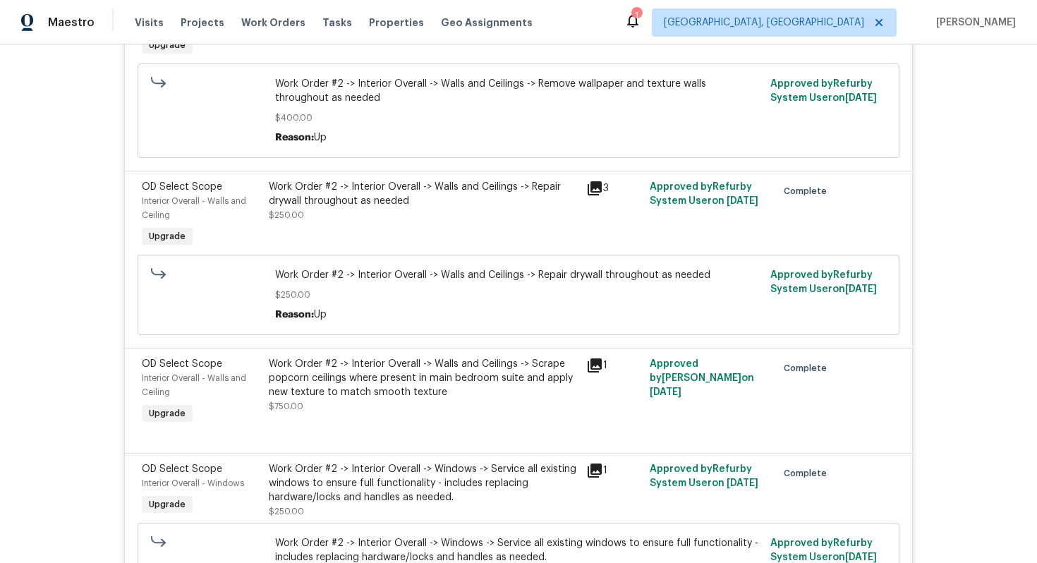
scroll to position [55, 0]
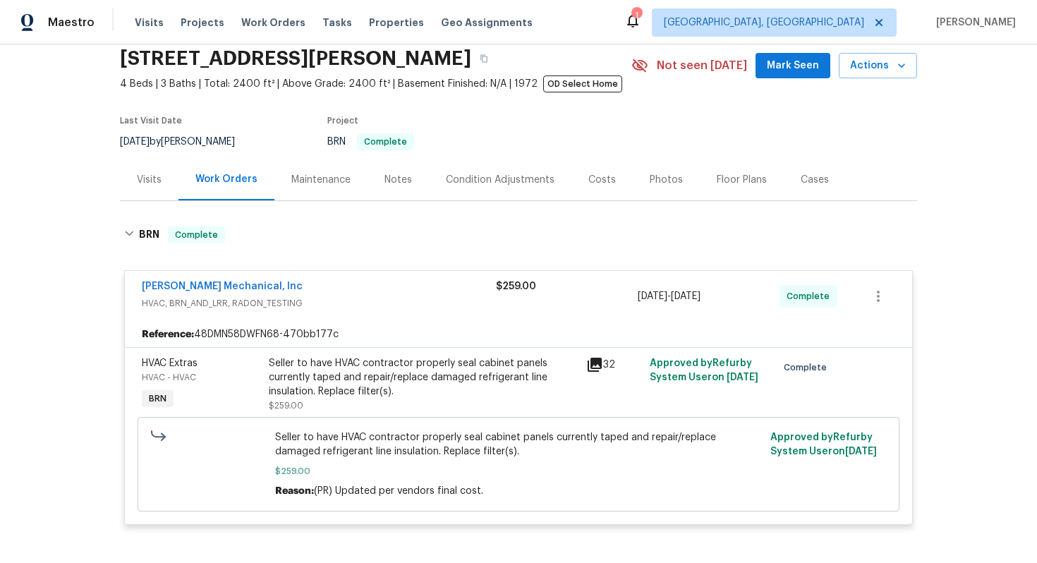
click at [362, 295] on div "JH Martin Mechanical, Inc" at bounding box center [319, 287] width 354 height 17
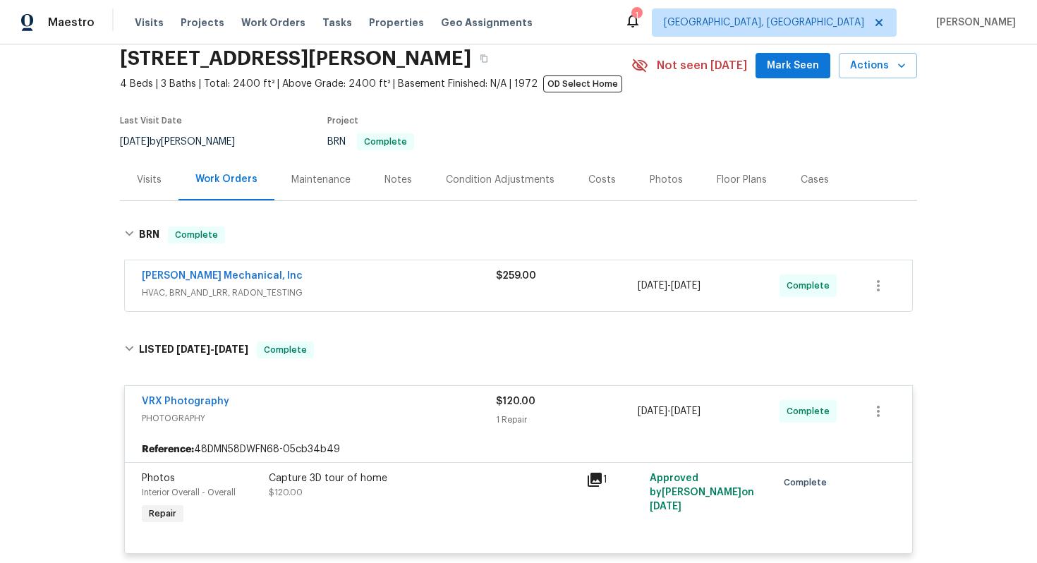
click at [330, 278] on div "JH Martin Mechanical, Inc" at bounding box center [319, 277] width 354 height 17
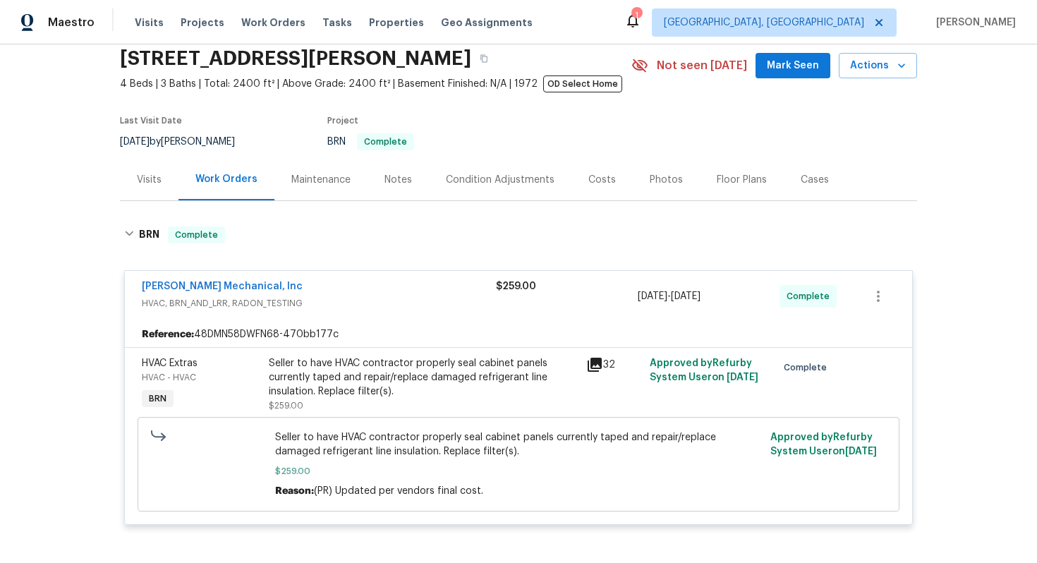
click at [349, 375] on div "Seller to have HVAC contractor properly seal cabinet panels currently taped and…" at bounding box center [423, 377] width 309 height 42
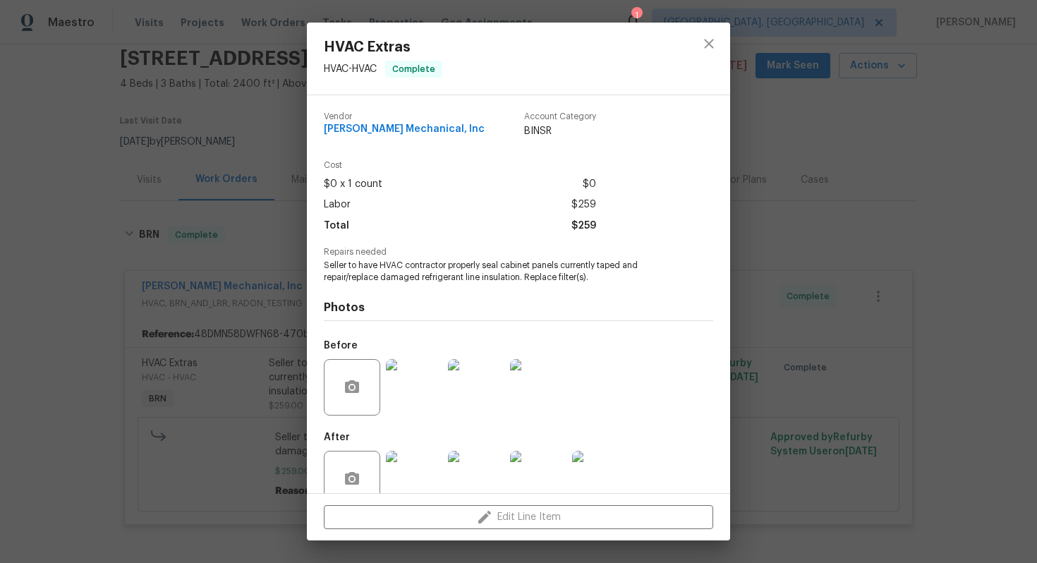
scroll to position [28, 0]
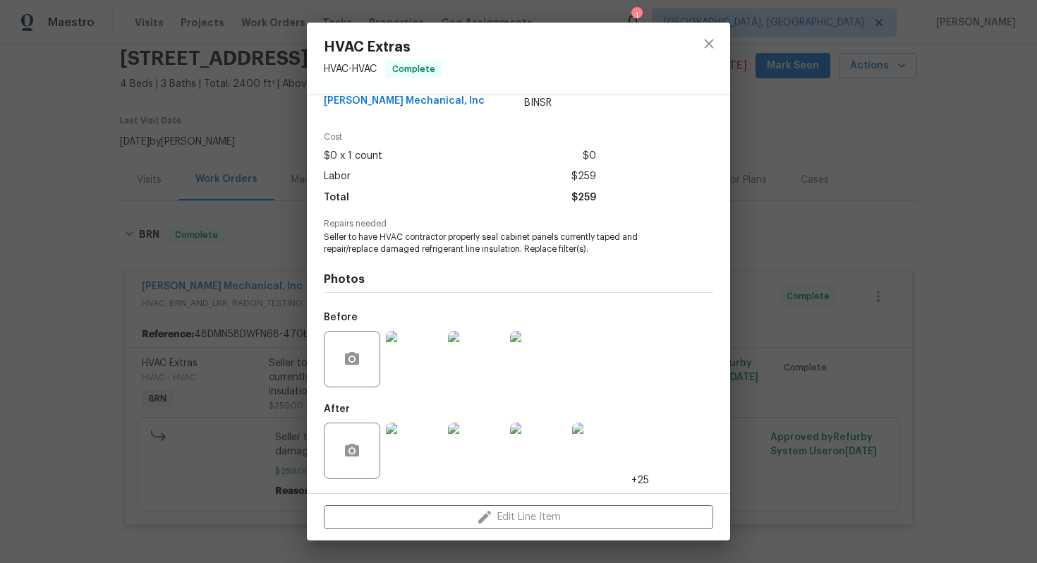
click at [417, 455] on img at bounding box center [414, 451] width 56 height 56
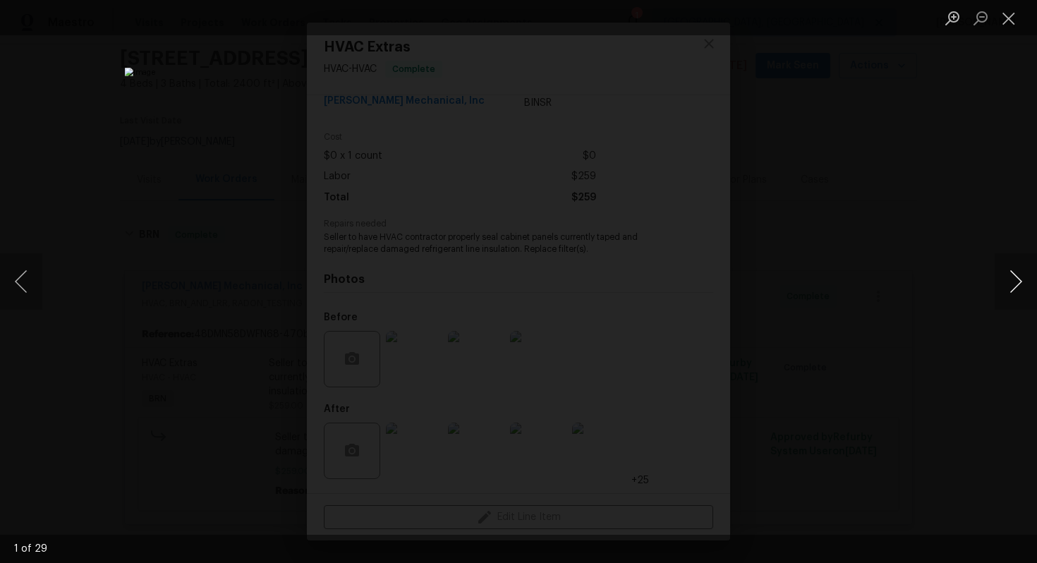
click at [1019, 291] on button "Next image" at bounding box center [1016, 281] width 42 height 56
click at [33, 282] on button "Previous image" at bounding box center [21, 281] width 42 height 56
click at [1026, 285] on button "Next image" at bounding box center [1016, 281] width 42 height 56
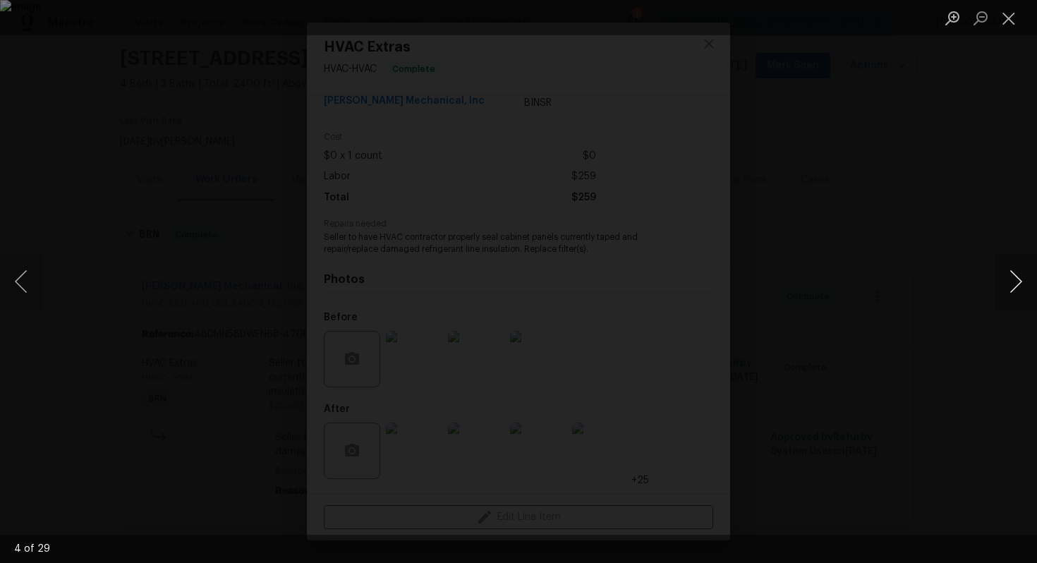
click at [1026, 286] on button "Next image" at bounding box center [1016, 281] width 42 height 56
click at [1022, 282] on button "Next image" at bounding box center [1016, 281] width 42 height 56
click at [1022, 283] on button "Next image" at bounding box center [1016, 281] width 42 height 56
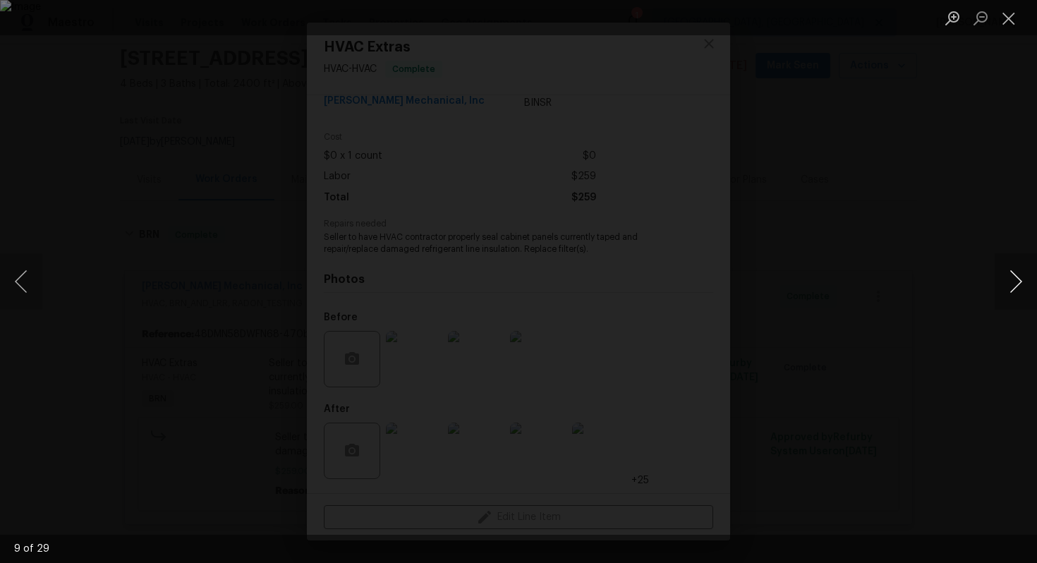
click at [1022, 283] on button "Next image" at bounding box center [1016, 281] width 42 height 56
